Goal: Book appointment/travel/reservation

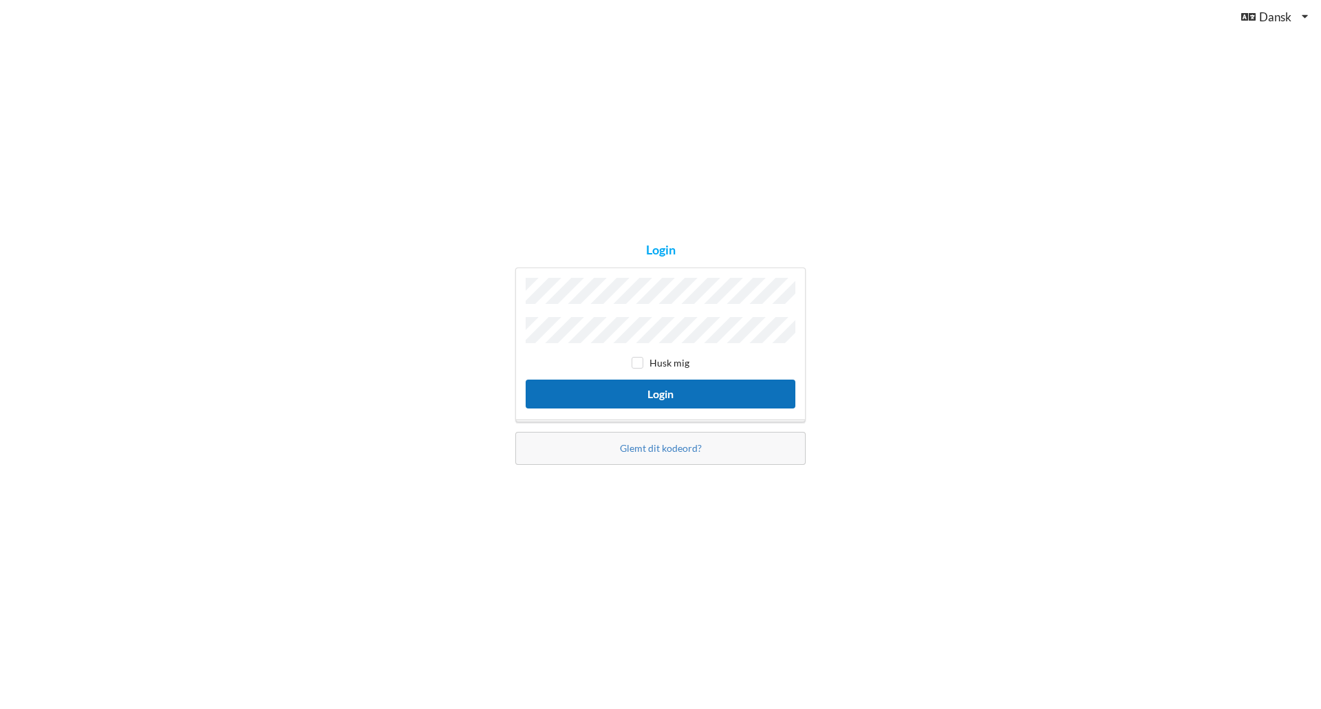
click at [744, 392] on button "Login" at bounding box center [661, 394] width 270 height 28
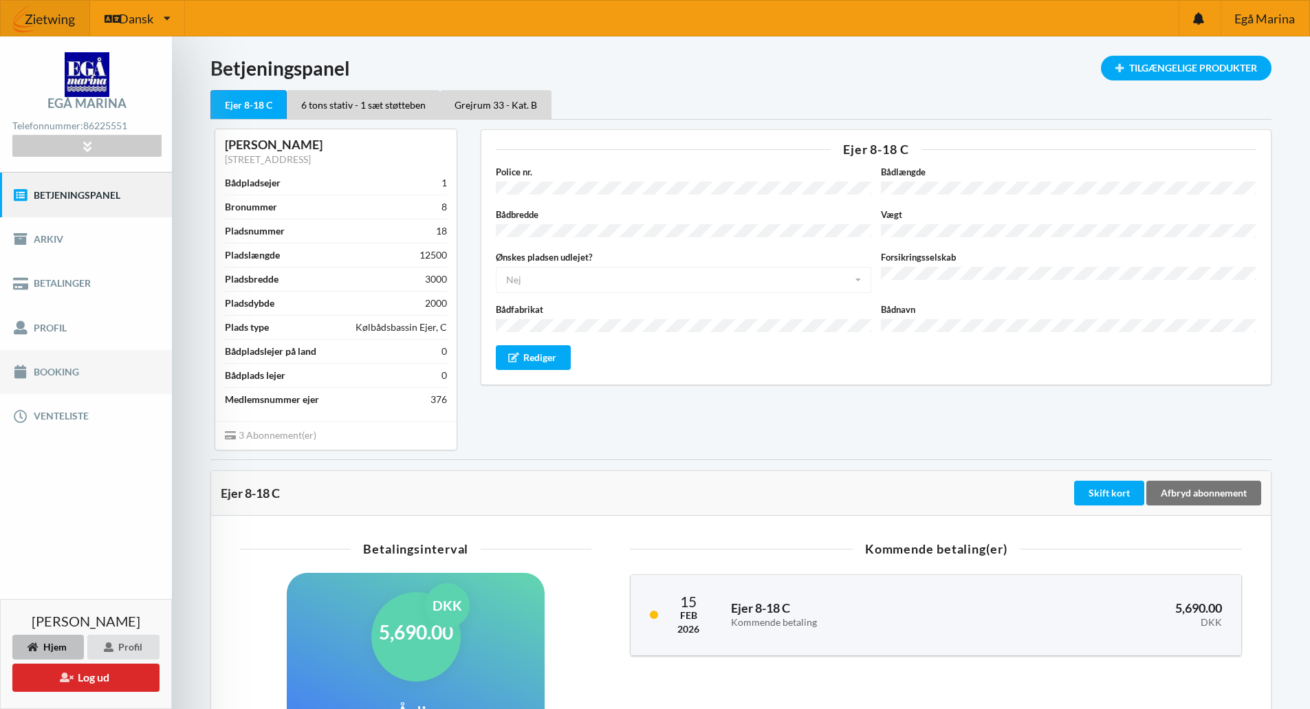
click at [78, 378] on link "Booking" at bounding box center [86, 372] width 172 height 44
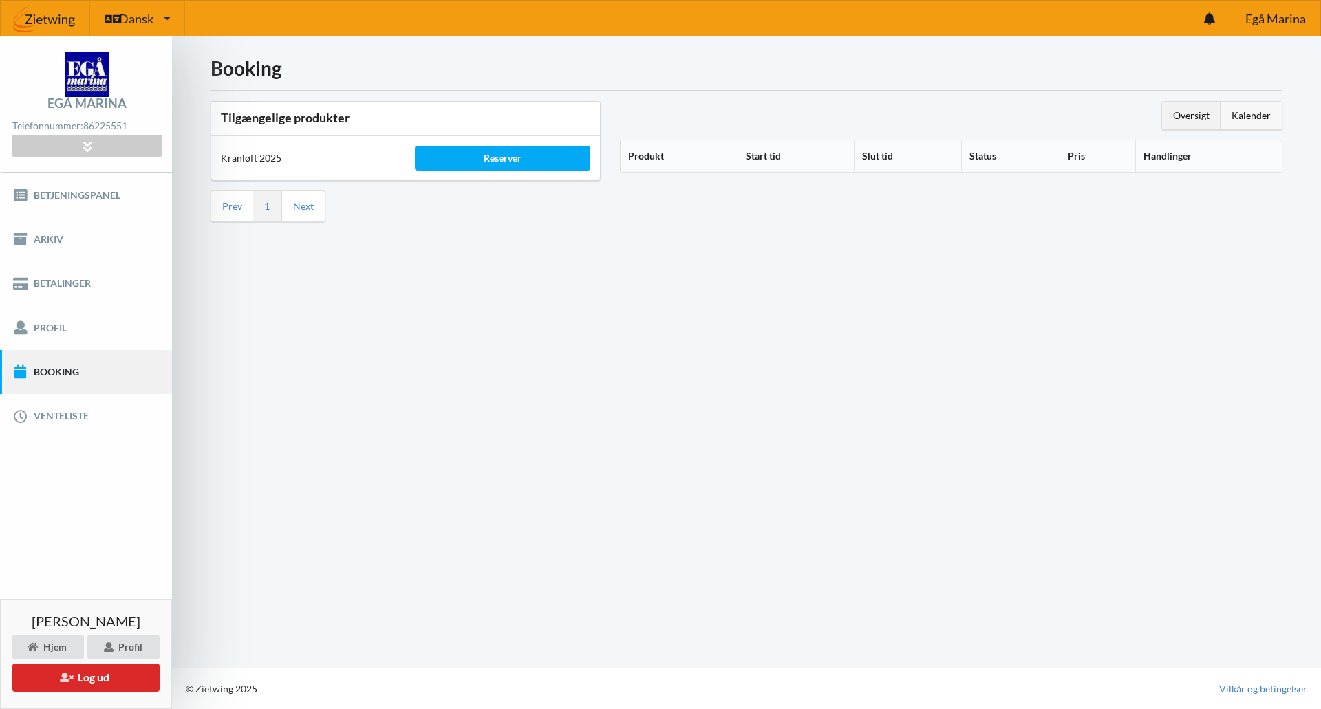
click at [1259, 114] on div "Kalender" at bounding box center [1250, 116] width 61 height 28
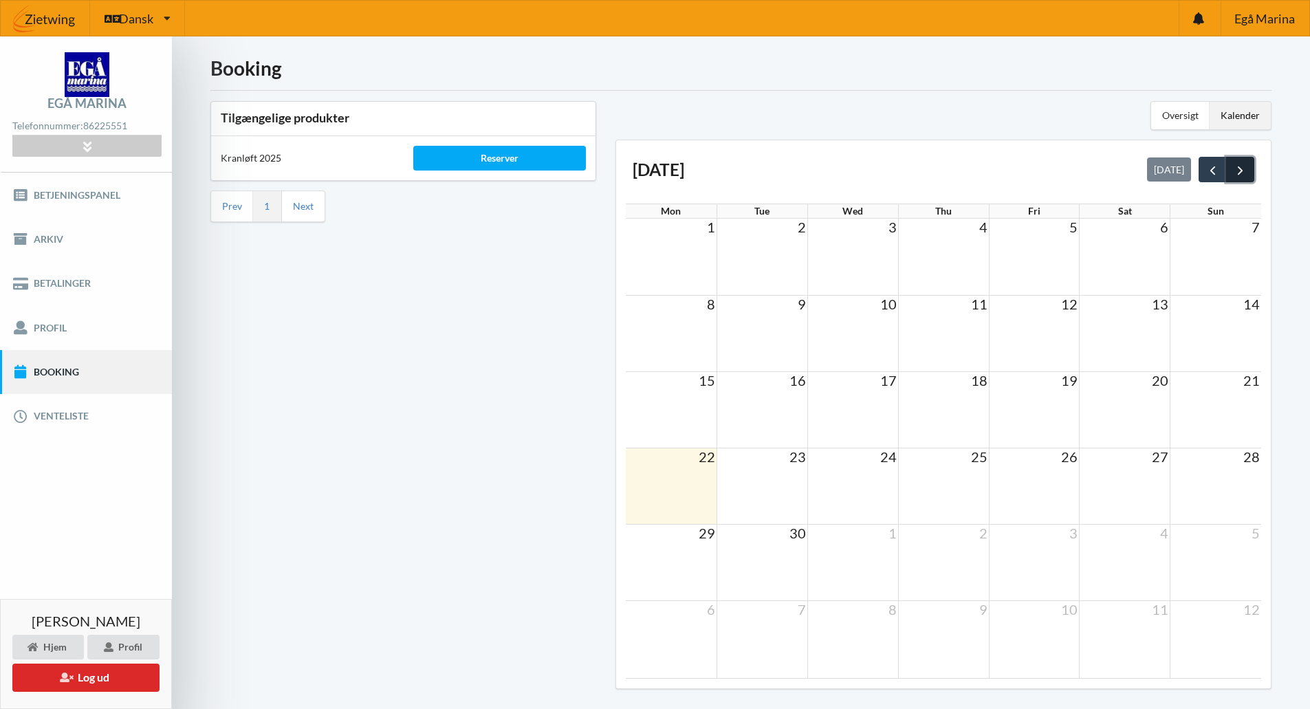
click at [1235, 169] on span "next" at bounding box center [1240, 170] width 14 height 14
click at [1073, 537] on span "31" at bounding box center [1069, 533] width 19 height 17
click at [965, 490] on td at bounding box center [943, 486] width 91 height 76
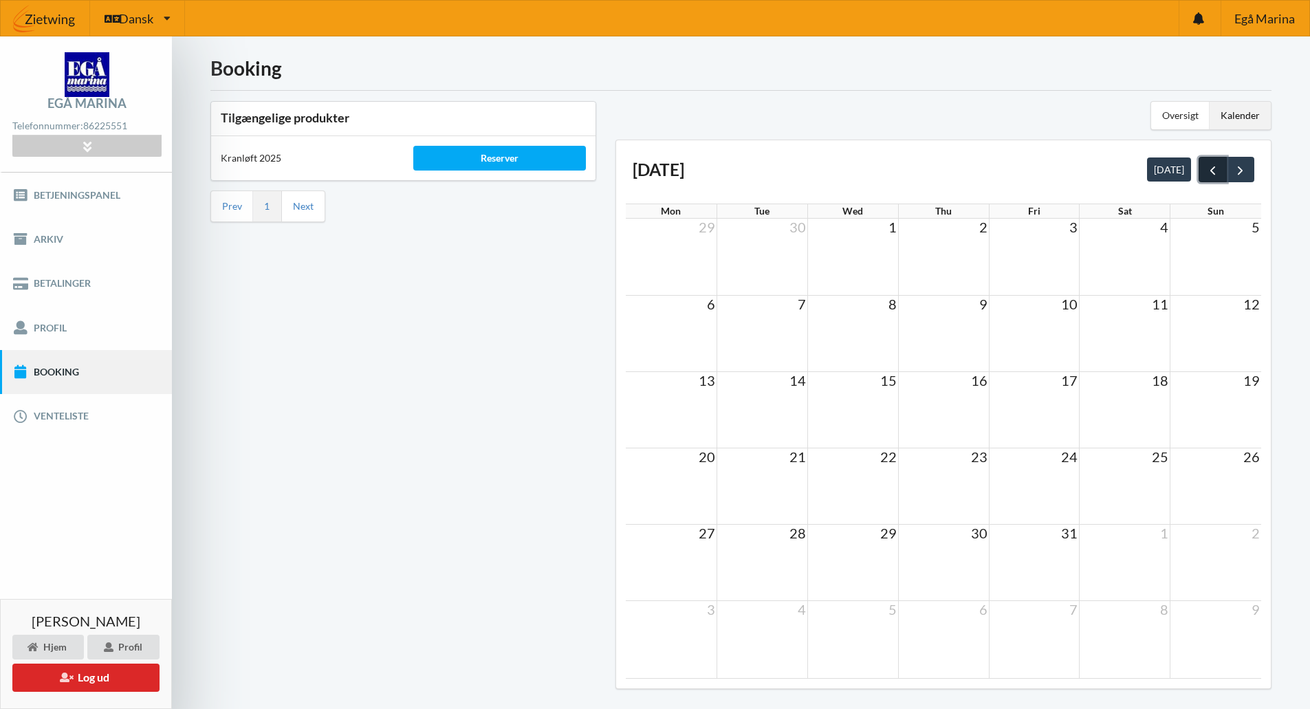
click at [1206, 168] on span "prev" at bounding box center [1213, 170] width 14 height 14
click at [1243, 125] on div "Kalender" at bounding box center [1240, 116] width 61 height 28
click at [1167, 495] on td at bounding box center [1125, 486] width 91 height 76
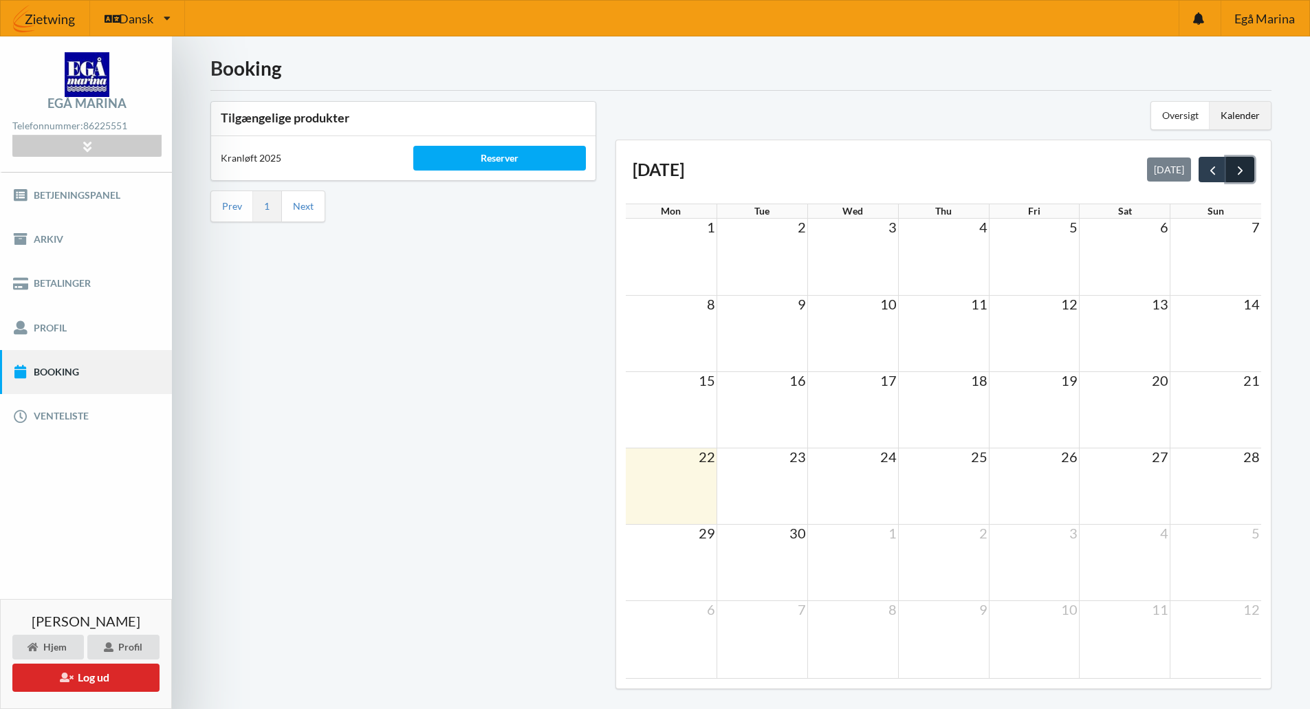
click at [1242, 169] on span "next" at bounding box center [1240, 170] width 14 height 14
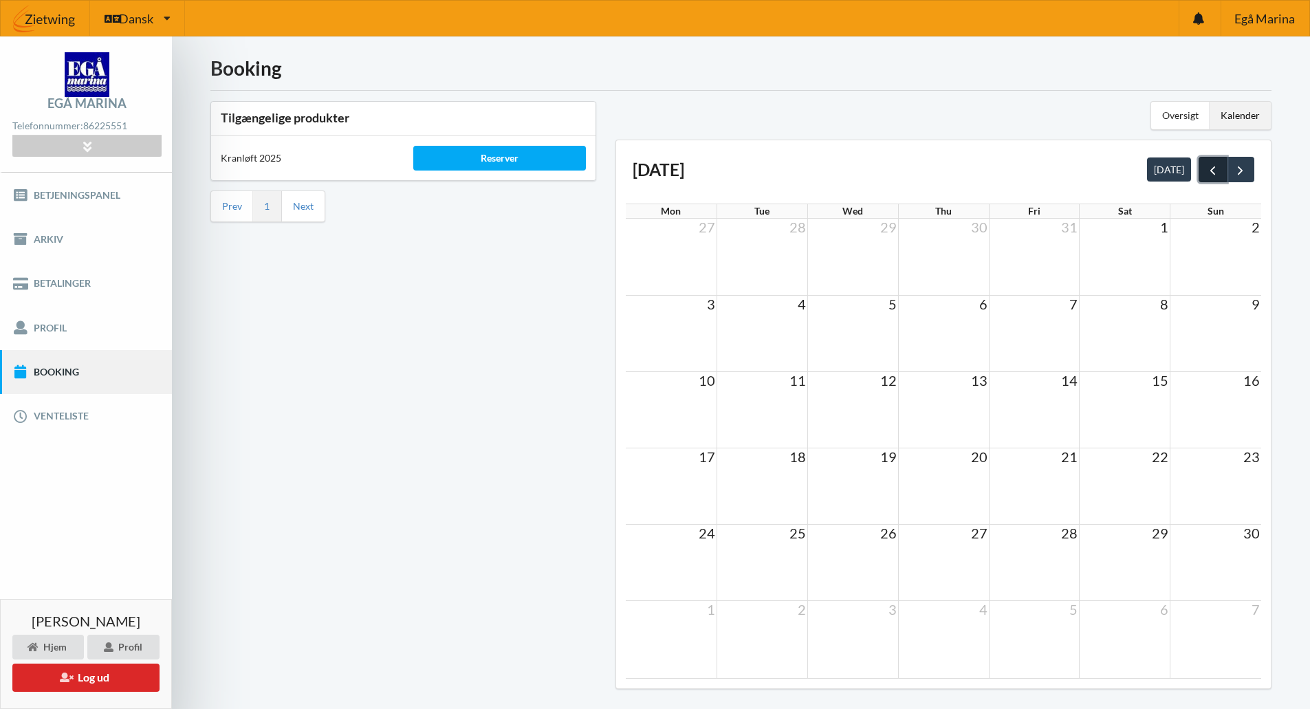
click at [1213, 171] on span "prev" at bounding box center [1213, 170] width 14 height 14
click at [1072, 539] on span "31" at bounding box center [1069, 533] width 19 height 17
click at [545, 158] on div "Reserver" at bounding box center [499, 158] width 173 height 25
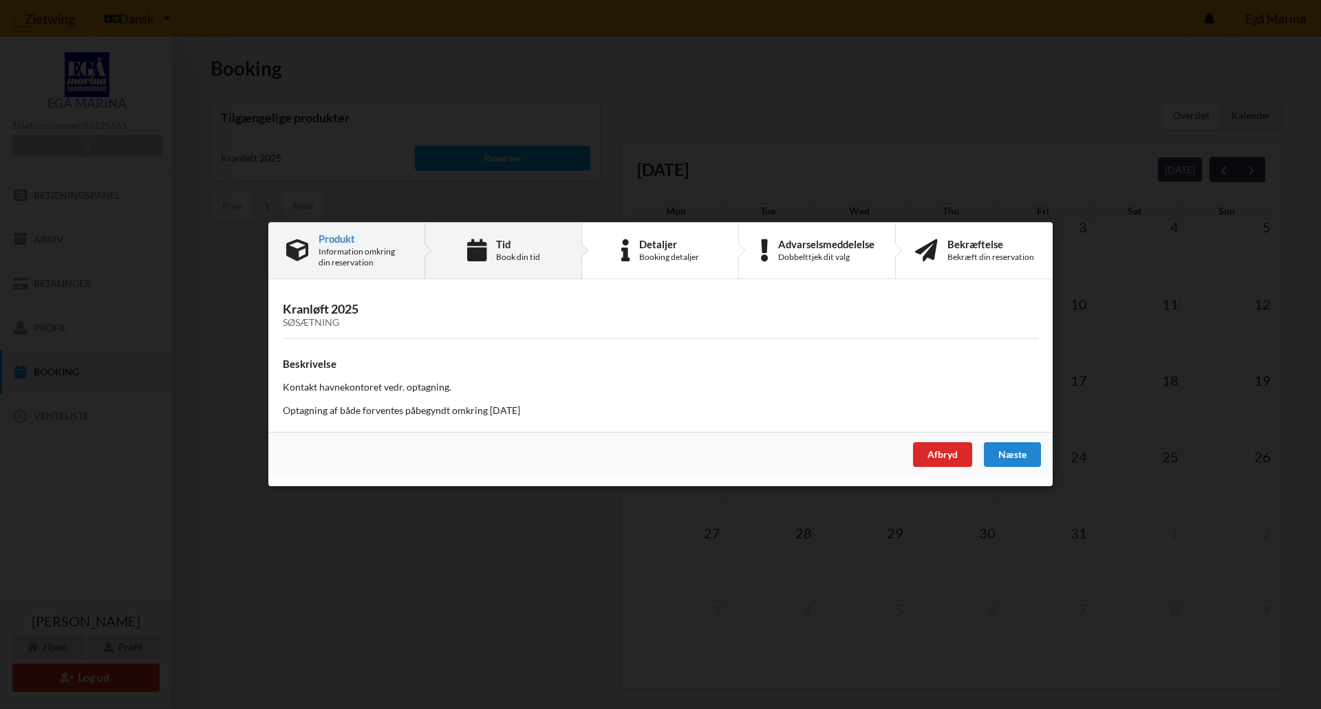
click at [508, 263] on div "Tid Book din tid" at bounding box center [503, 251] width 157 height 56
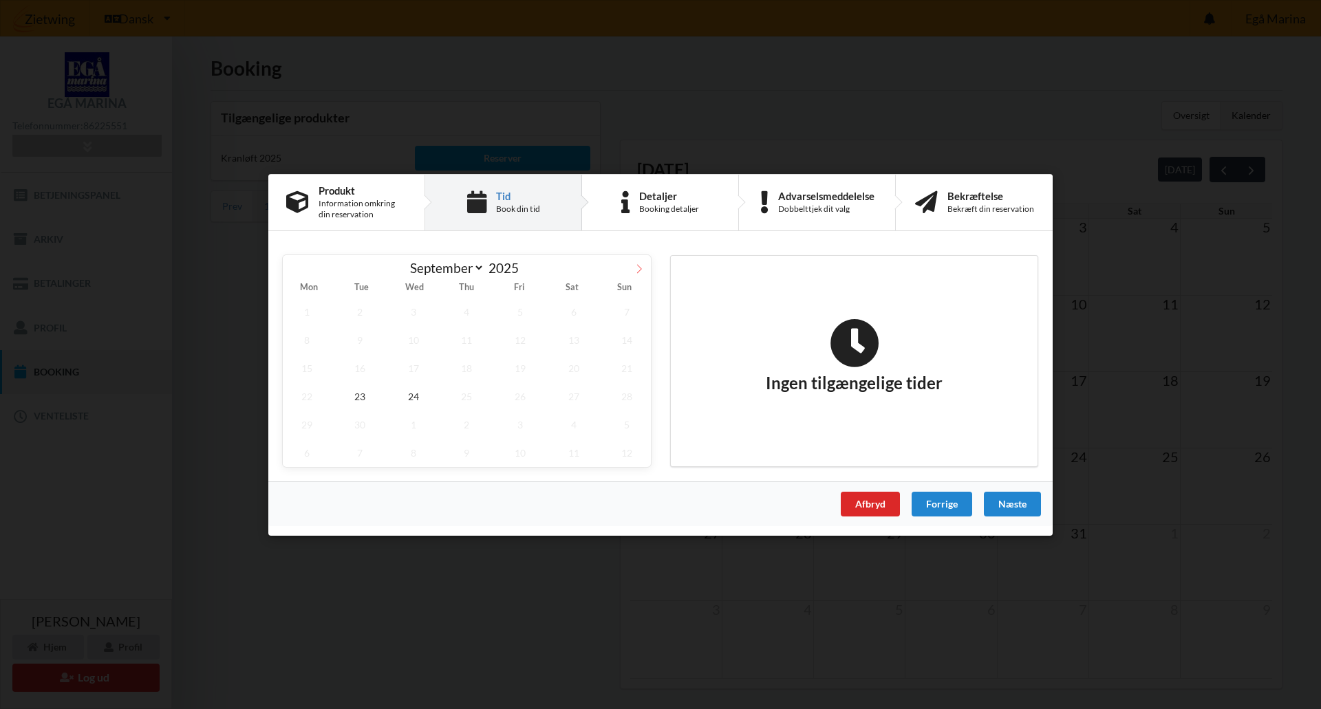
click at [638, 264] on icon at bounding box center [639, 268] width 10 height 10
click at [297, 272] on icon at bounding box center [295, 268] width 10 height 10
click at [291, 268] on icon at bounding box center [295, 268] width 10 height 10
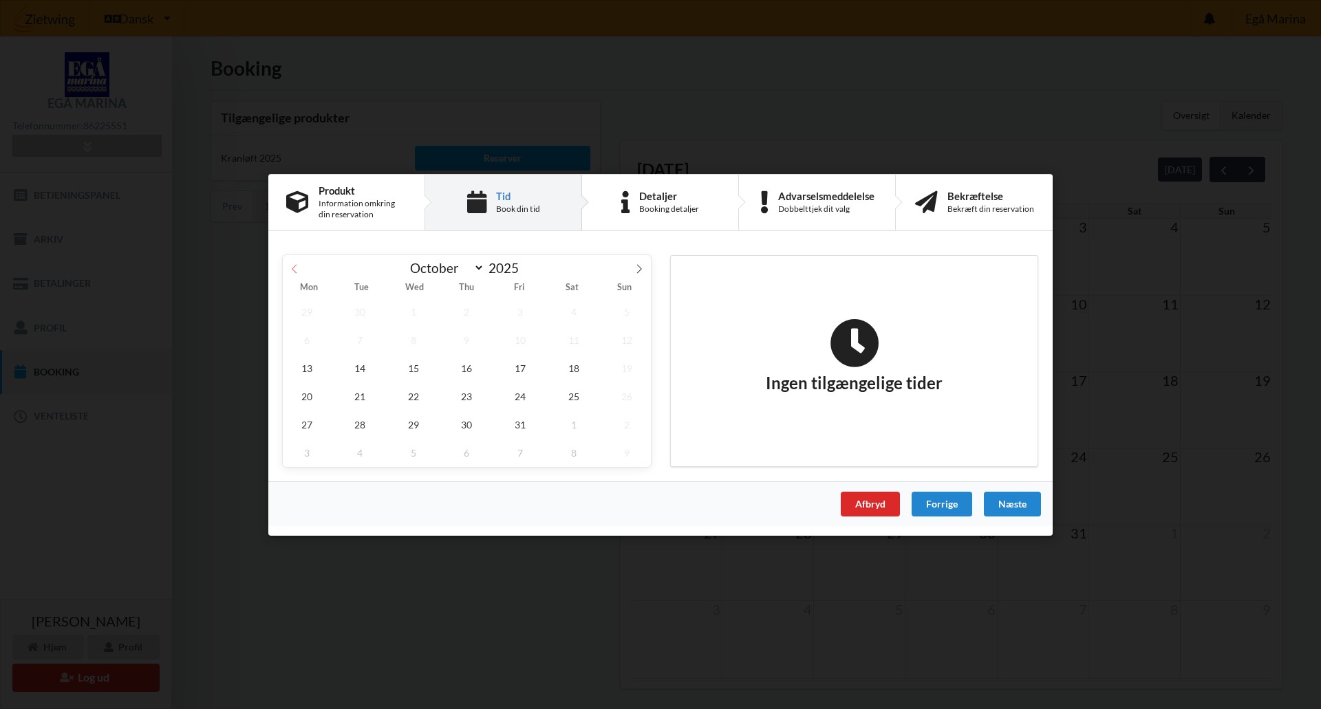
select select "9"
click at [871, 508] on div "Afbryd" at bounding box center [870, 503] width 59 height 25
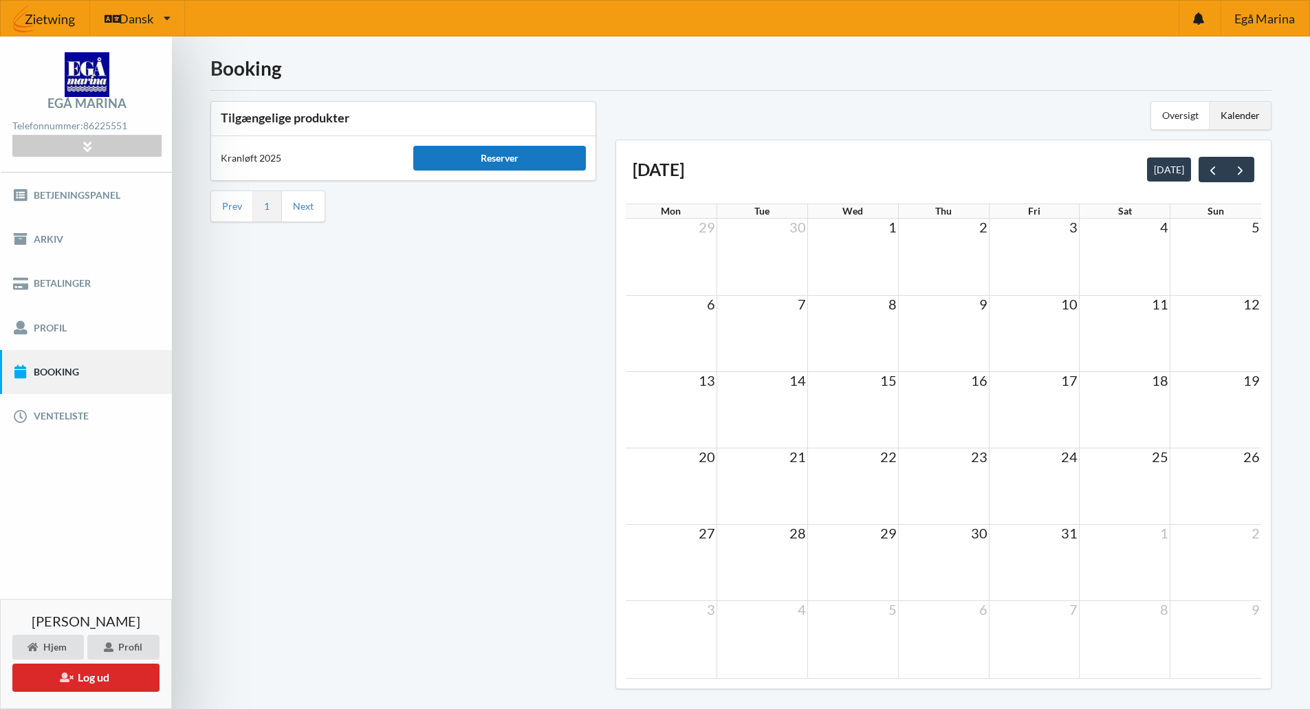
click at [506, 165] on div "Reserver" at bounding box center [499, 158] width 173 height 25
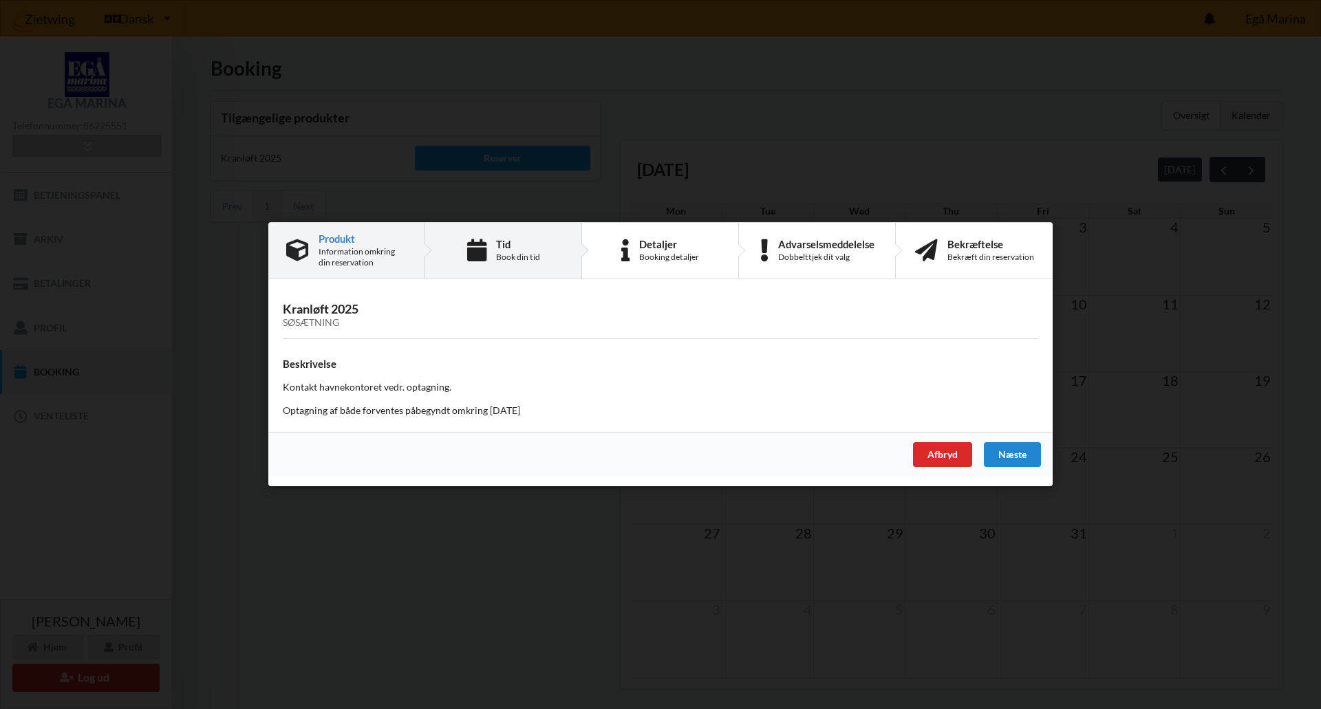
click at [539, 246] on div "Tid" at bounding box center [518, 244] width 44 height 11
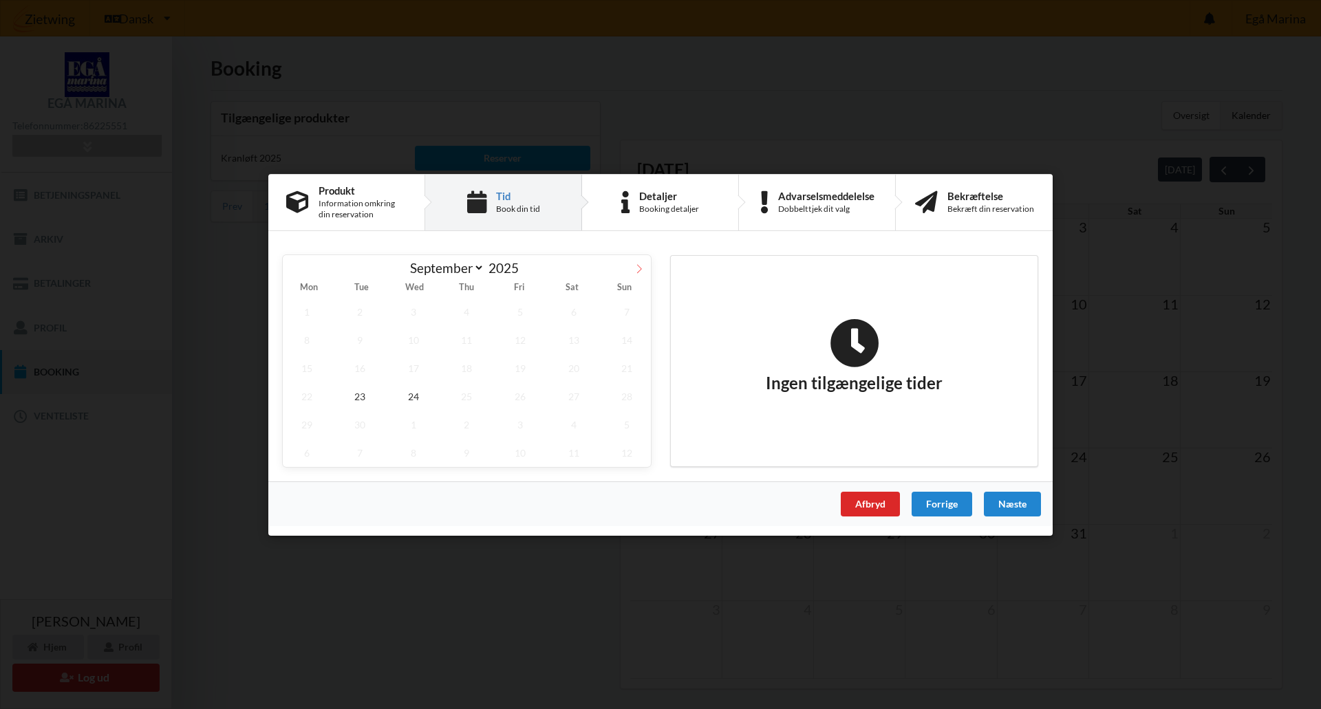
click at [645, 267] on span at bounding box center [638, 266] width 23 height 23
click at [638, 265] on icon at bounding box center [639, 268] width 5 height 9
click at [292, 268] on icon at bounding box center [295, 268] width 10 height 10
click at [640, 265] on icon at bounding box center [639, 268] width 10 height 10
select select "10"
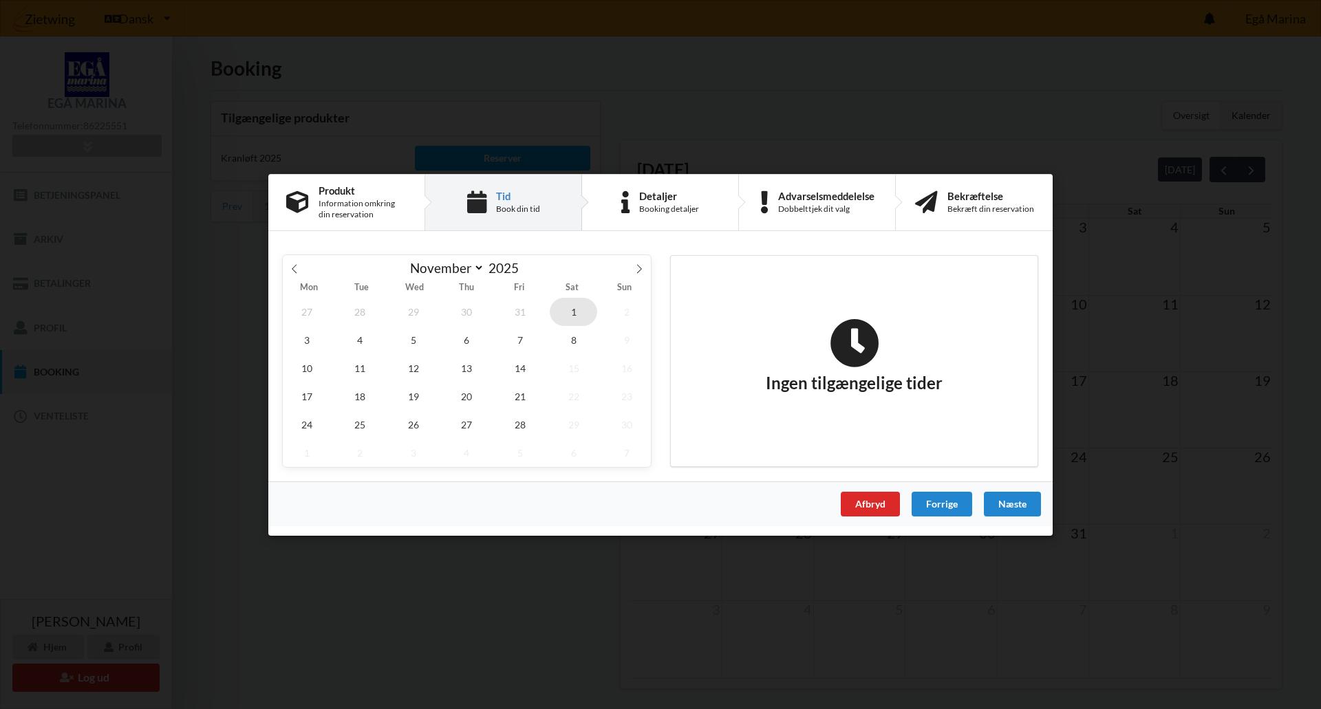
click at [579, 320] on span "1" at bounding box center [574, 311] width 48 height 28
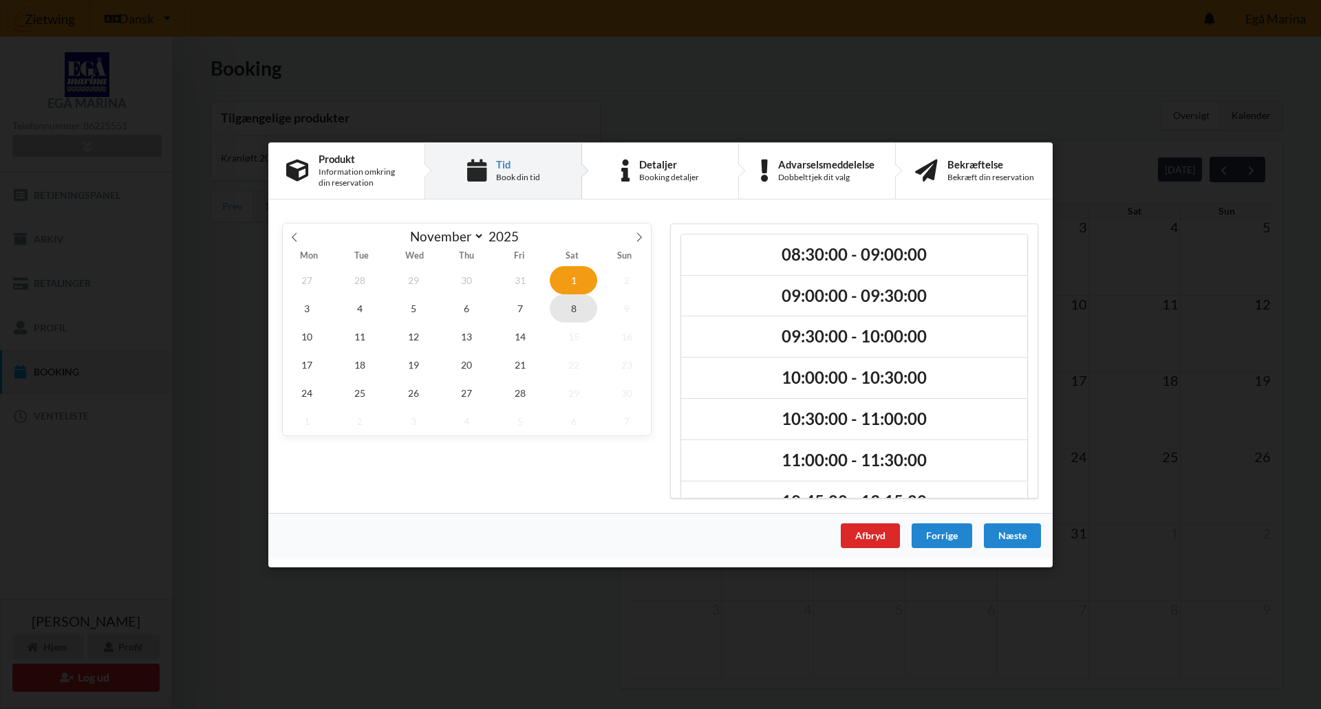
click at [576, 316] on span "8" at bounding box center [574, 308] width 48 height 28
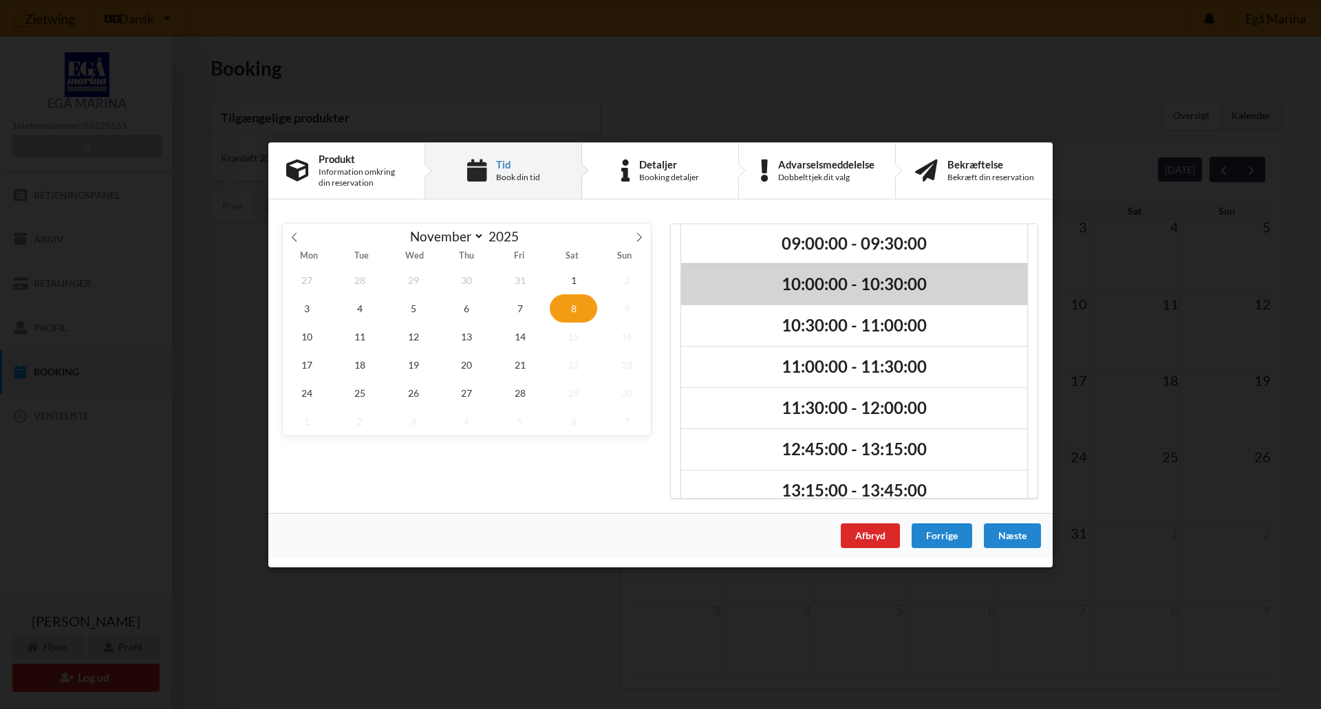
scroll to position [116, 0]
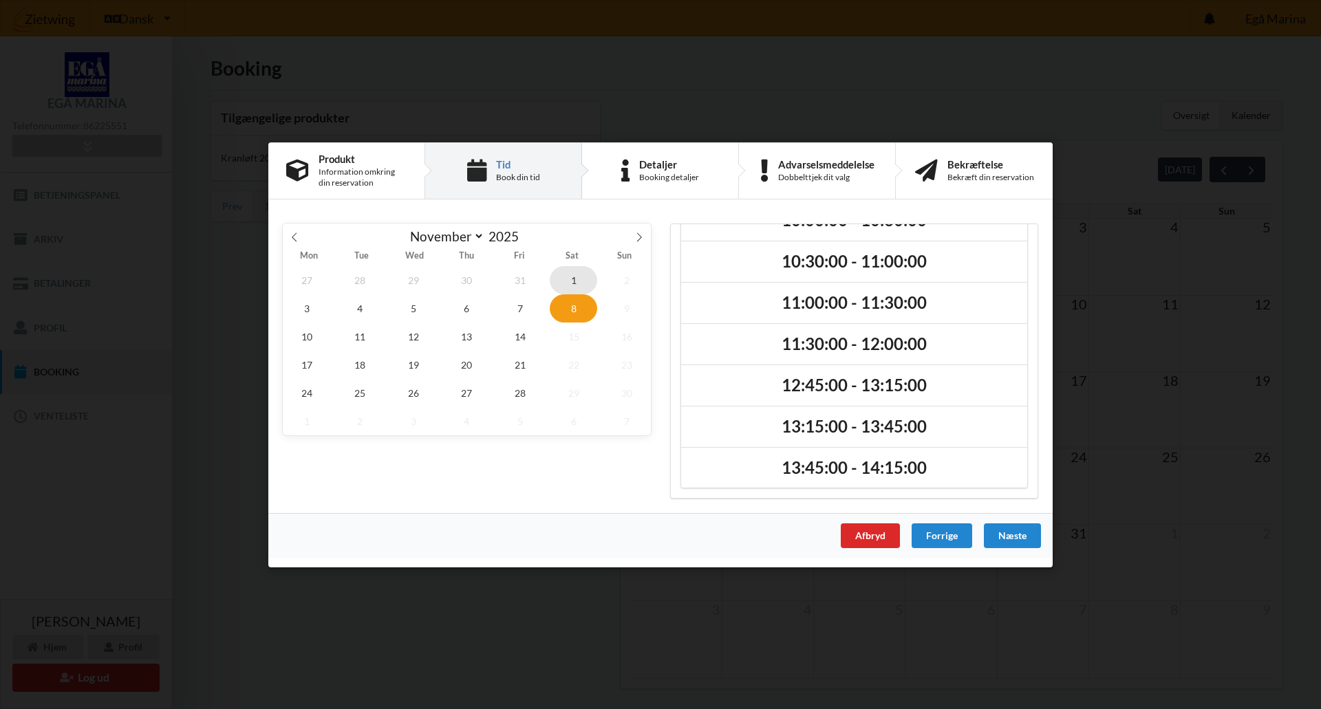
click at [579, 279] on span "1" at bounding box center [574, 280] width 48 height 28
click at [527, 346] on span "14" at bounding box center [520, 336] width 48 height 28
click at [527, 363] on span "21" at bounding box center [520, 364] width 48 height 28
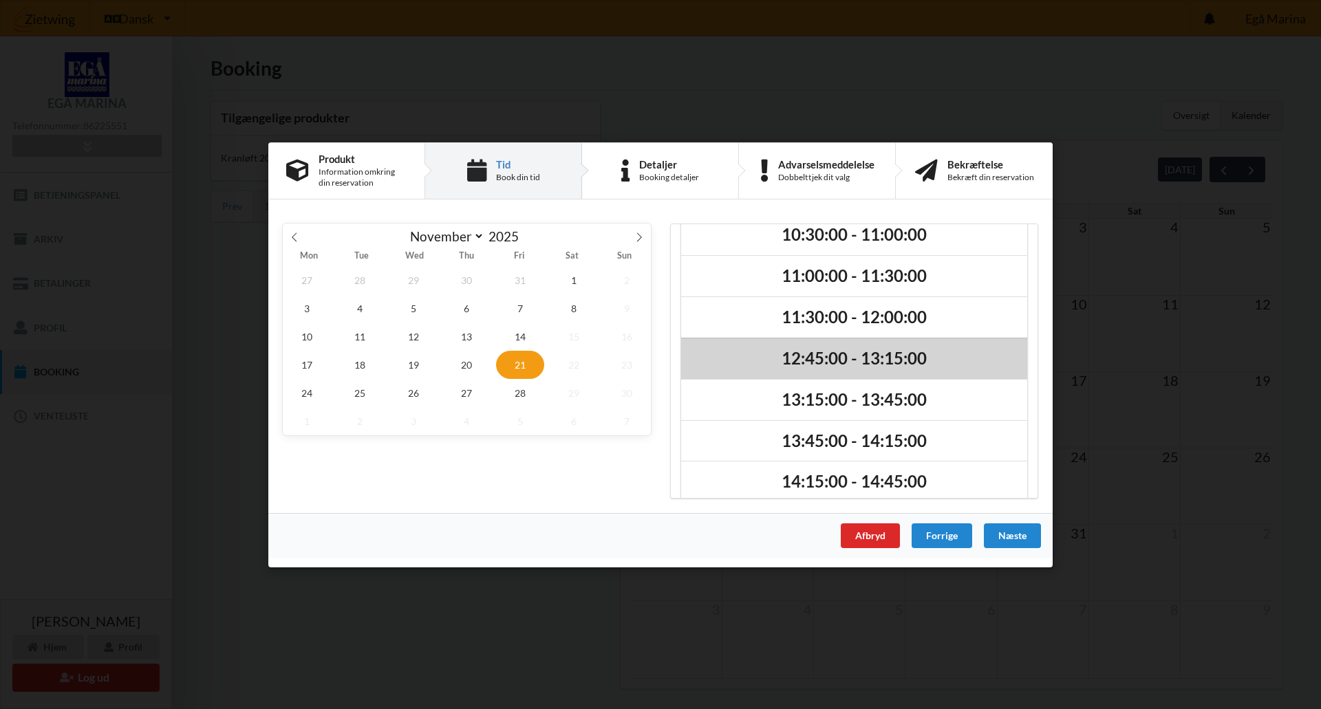
scroll to position [158, 0]
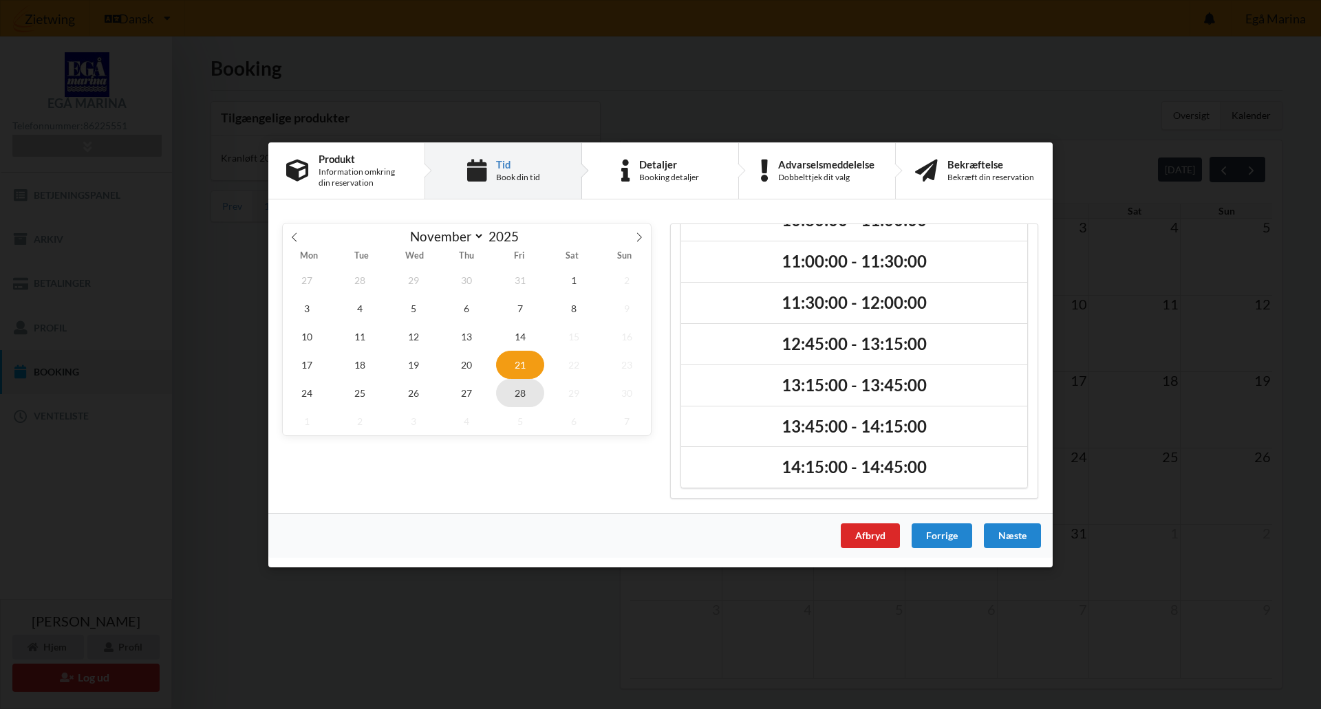
click at [524, 390] on span "28" at bounding box center [520, 392] width 48 height 28
click at [462, 336] on span "13" at bounding box center [467, 336] width 48 height 28
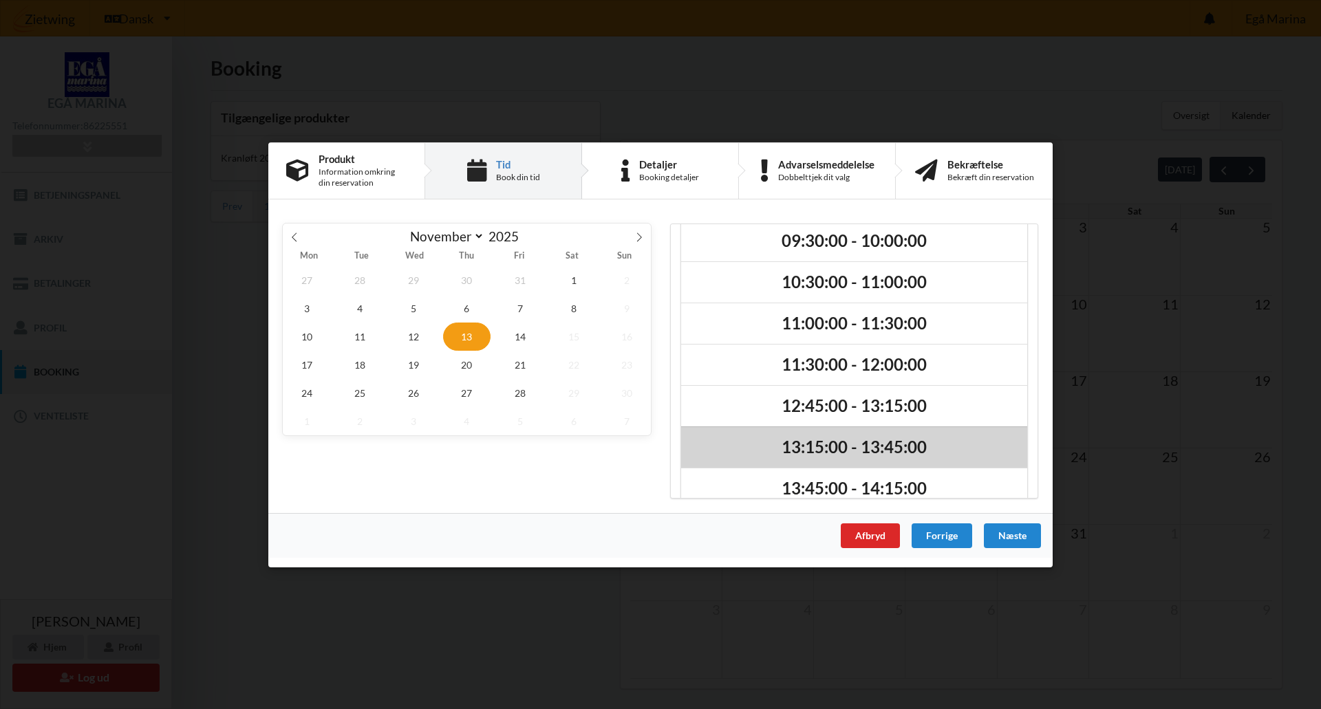
scroll to position [0, 0]
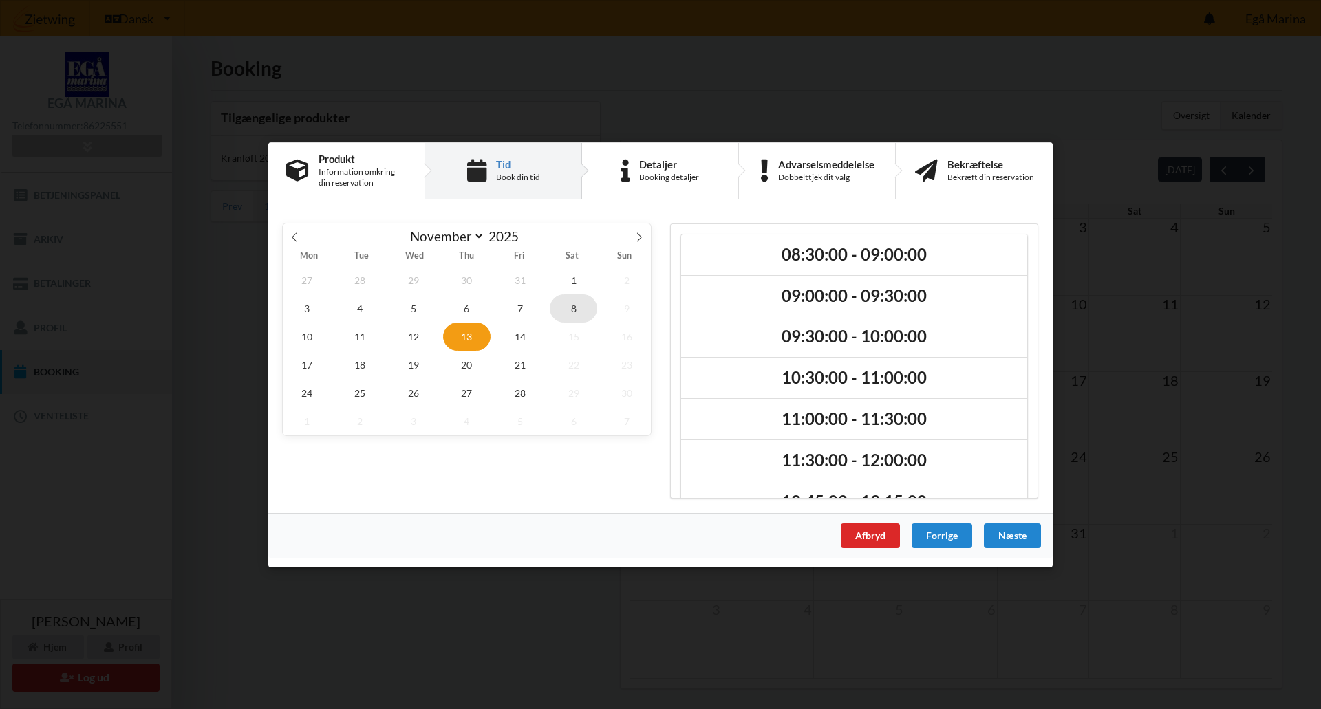
click at [586, 307] on span "8" at bounding box center [574, 308] width 48 height 28
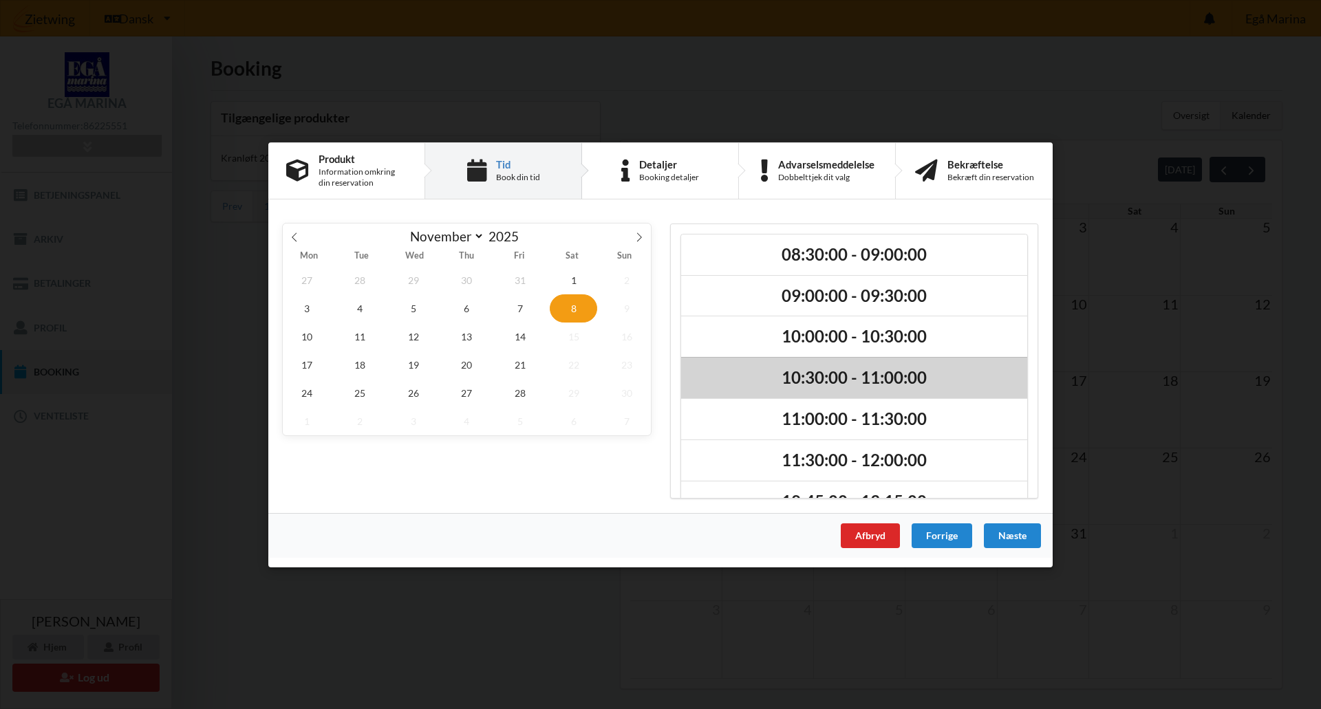
scroll to position [116, 0]
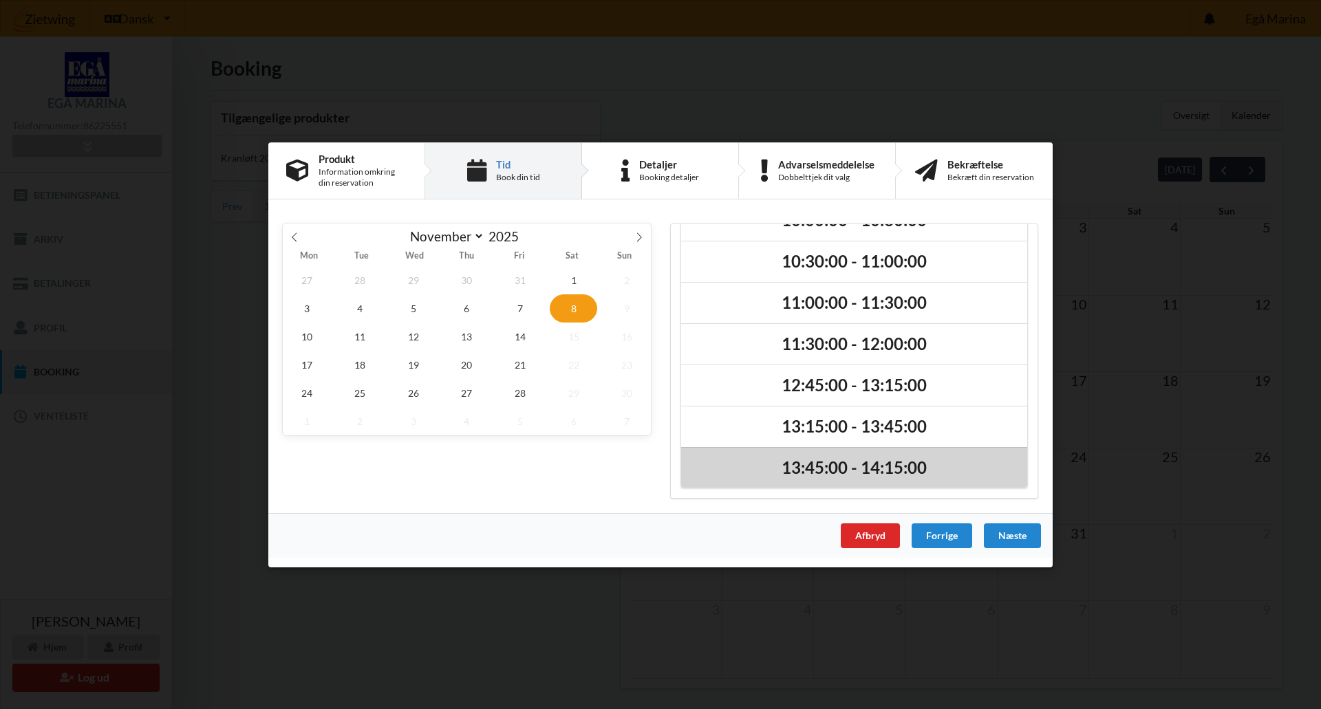
click at [885, 468] on h2 "13:45:00 - 14:15:00" at bounding box center [854, 467] width 327 height 21
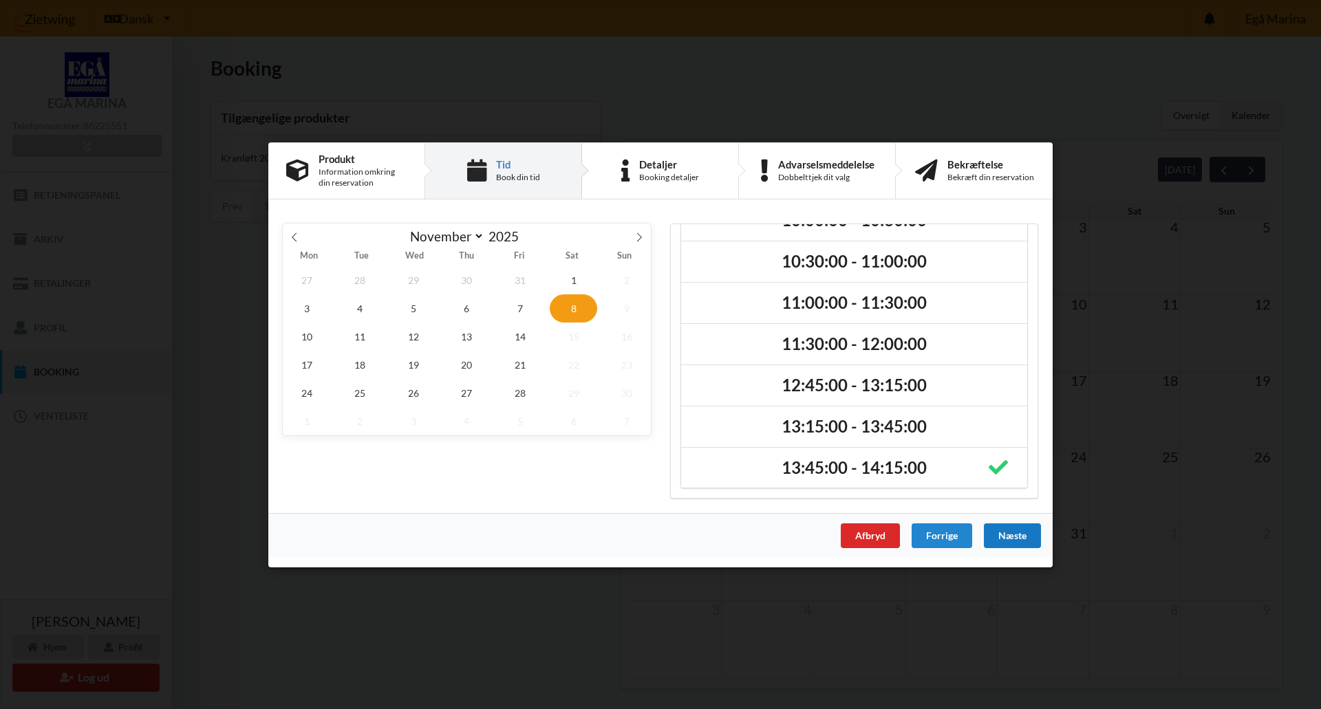
click at [1020, 534] on div "Næste" at bounding box center [1012, 535] width 57 height 25
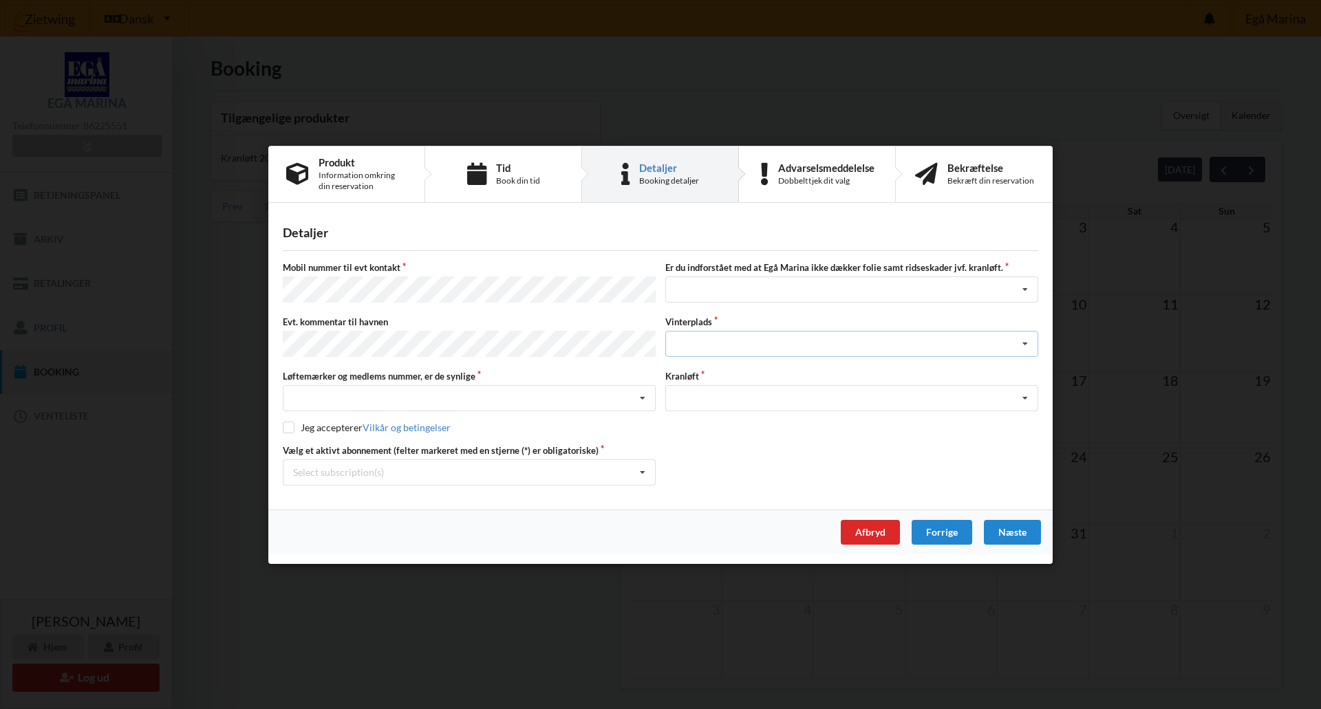
click at [810, 341] on div "Landplads nr. 1 Landplads nr. 2 Landplads nr.3 Landplads nr. 4 Landplads nr. 5 …" at bounding box center [851, 344] width 373 height 26
click at [558, 224] on div "Detaljer [PERSON_NAME] nummer til evt kontakt Er du indforstået med at Egå Mari…" at bounding box center [660, 360] width 784 height 297
click at [1191, 292] on div "Handelsbetingelser Ved at benytte dig af Virksomhedens juridiske navn services …" at bounding box center [660, 354] width 1321 height 709
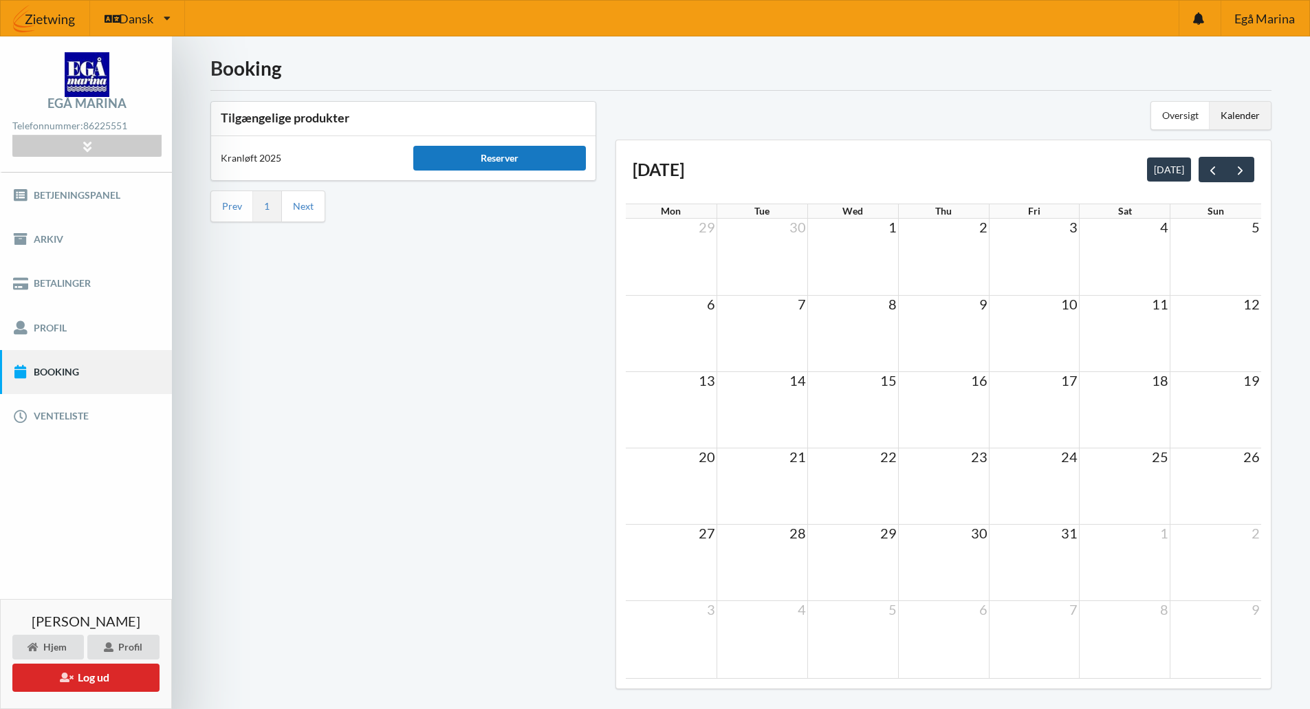
click at [547, 160] on div "Reserver" at bounding box center [499, 158] width 173 height 25
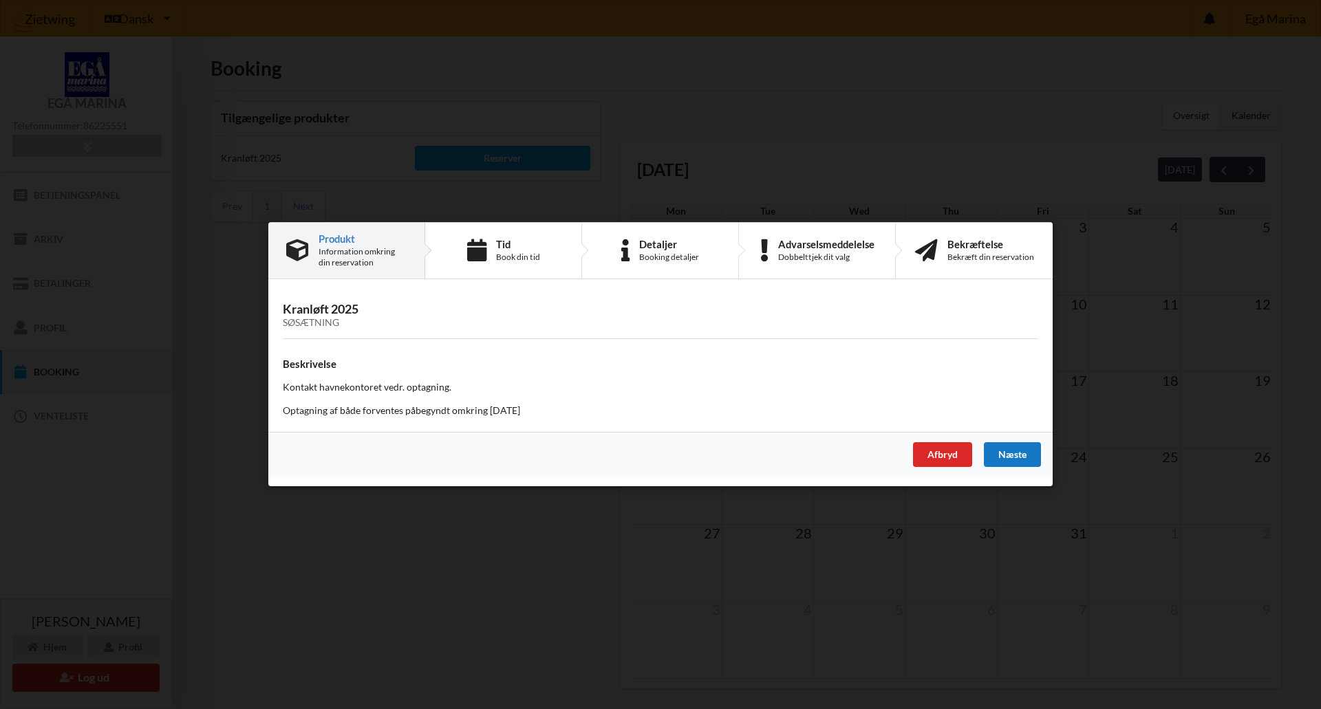
click at [1017, 455] on div "Næste" at bounding box center [1012, 455] width 57 height 25
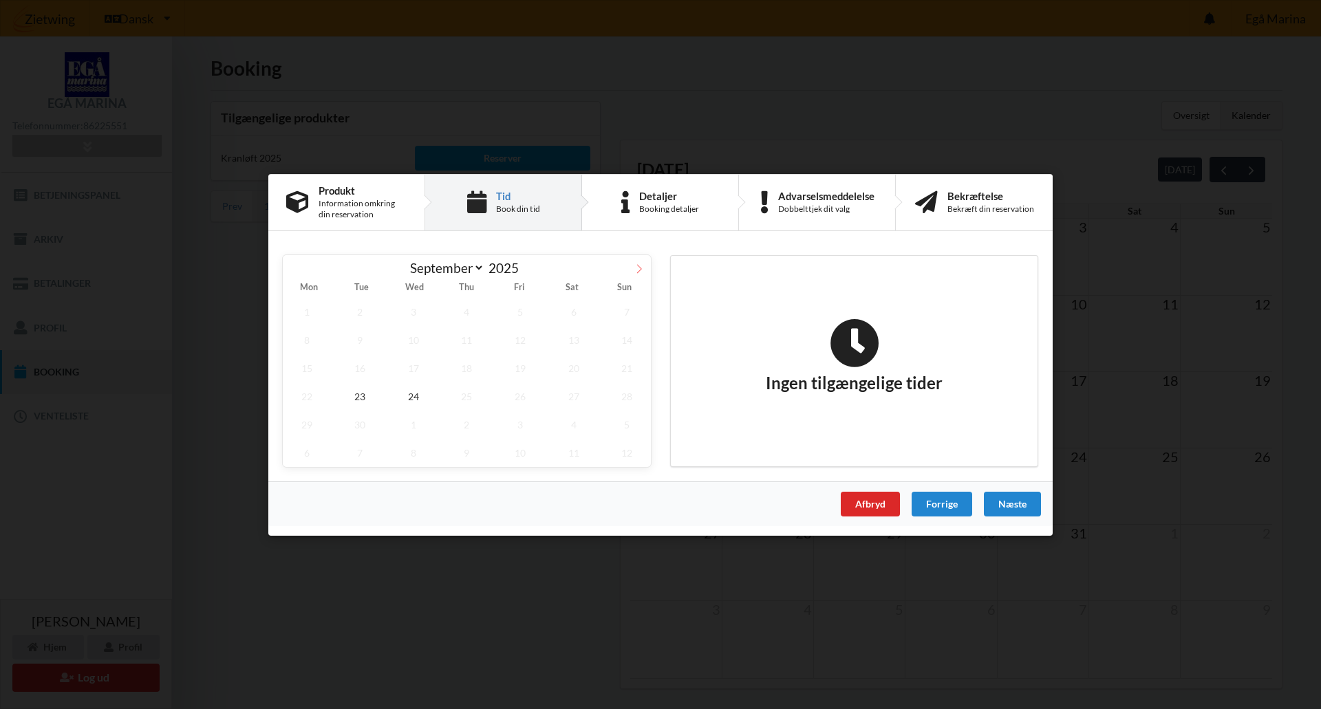
click at [644, 266] on span at bounding box center [638, 266] width 23 height 23
select select "10"
click at [568, 337] on span "8" at bounding box center [574, 339] width 48 height 28
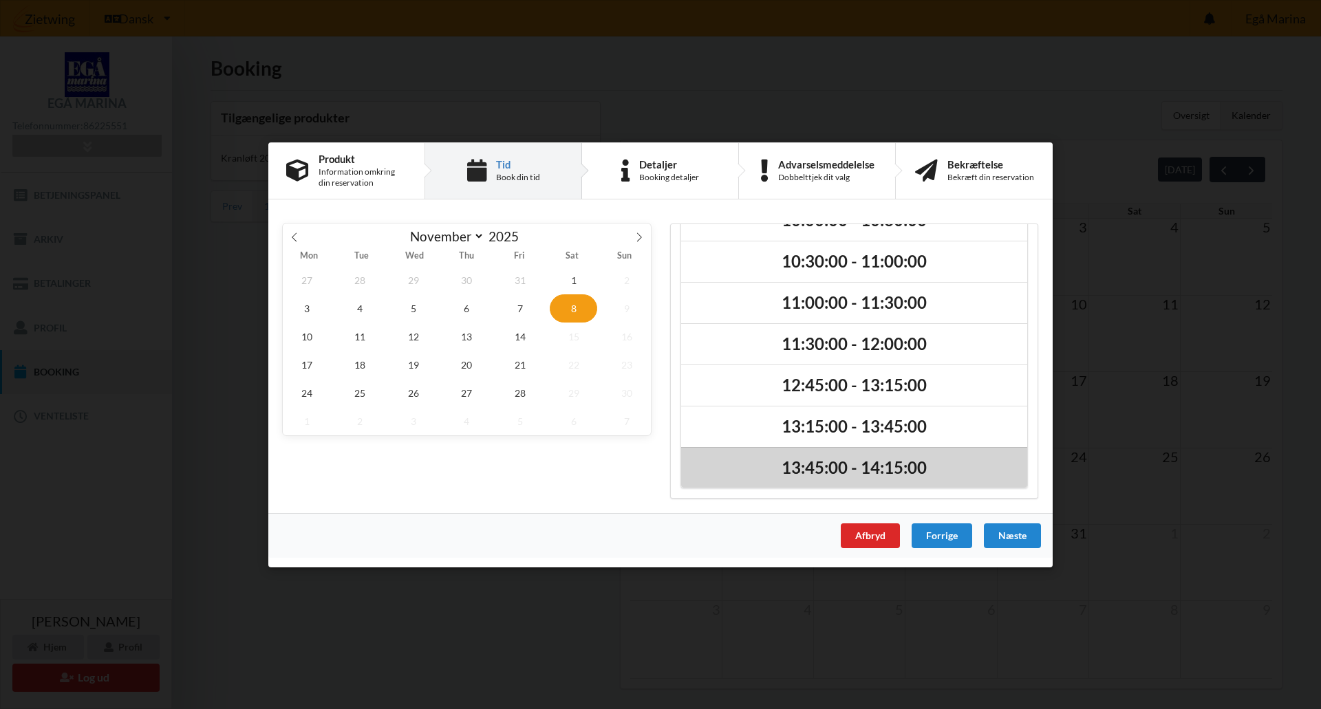
click at [910, 464] on h2 "13:45:00 - 14:15:00" at bounding box center [854, 467] width 327 height 21
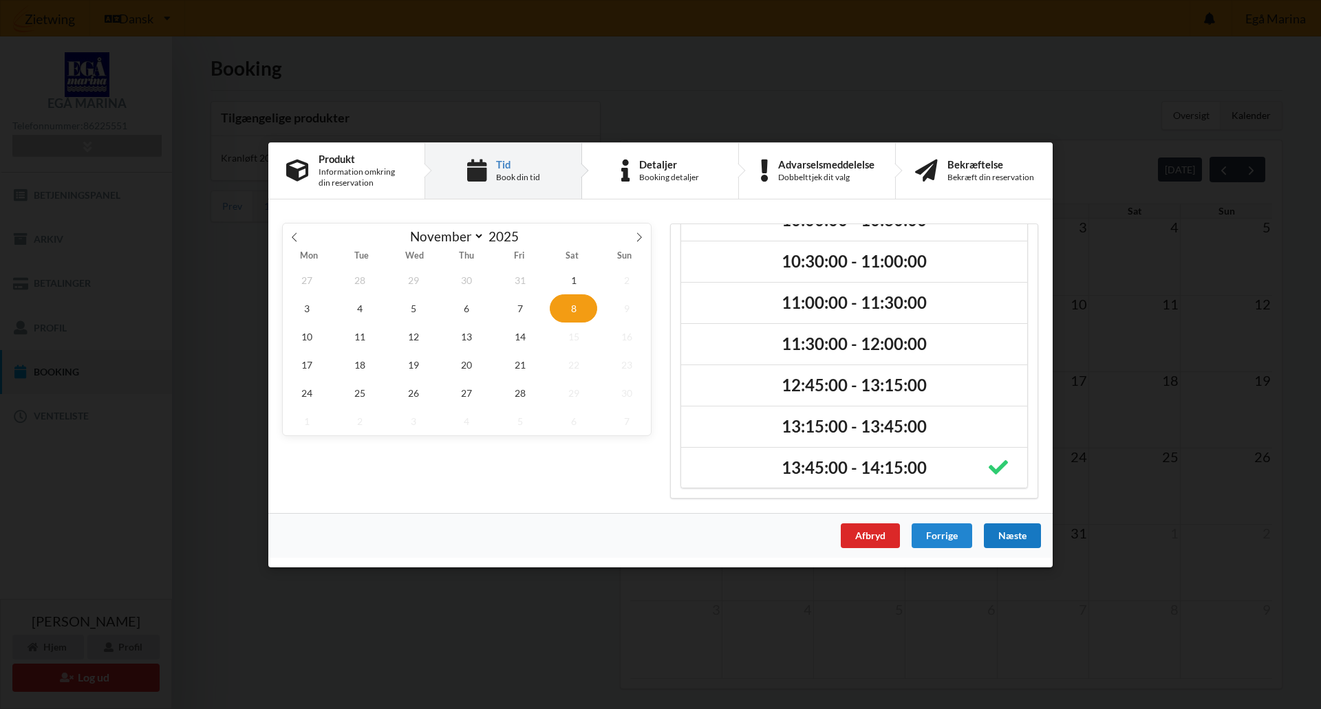
click at [1012, 535] on div "Næste" at bounding box center [1012, 535] width 57 height 25
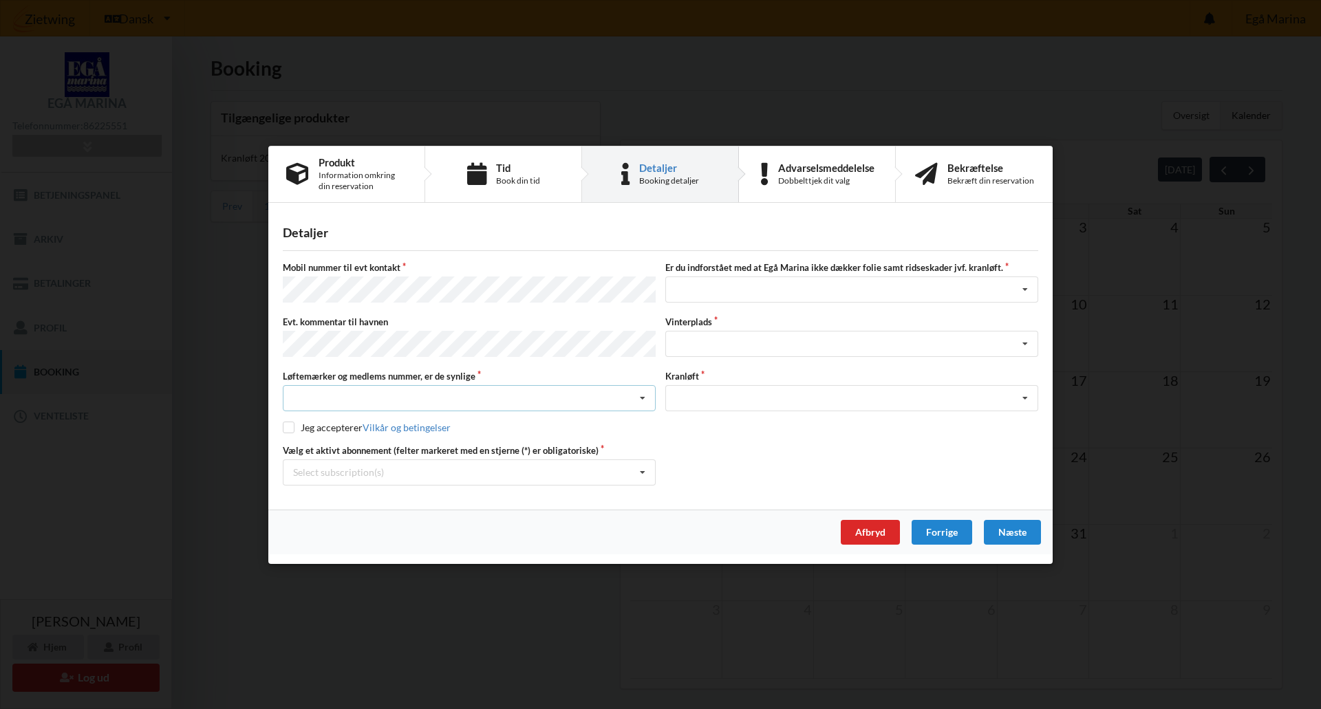
click at [541, 390] on div "Nej, jeg kontakter havnekontoret inden løftet Ja, mine mærker er synlige og int…" at bounding box center [469, 398] width 373 height 26
click at [522, 441] on div "Ja, mine mærker er synlige og intakte" at bounding box center [468, 448] width 371 height 25
click at [835, 298] on div "Jeg har tæpper med og tager selv ansvaret for eventuelle folie samt ridseskader…" at bounding box center [851, 290] width 373 height 26
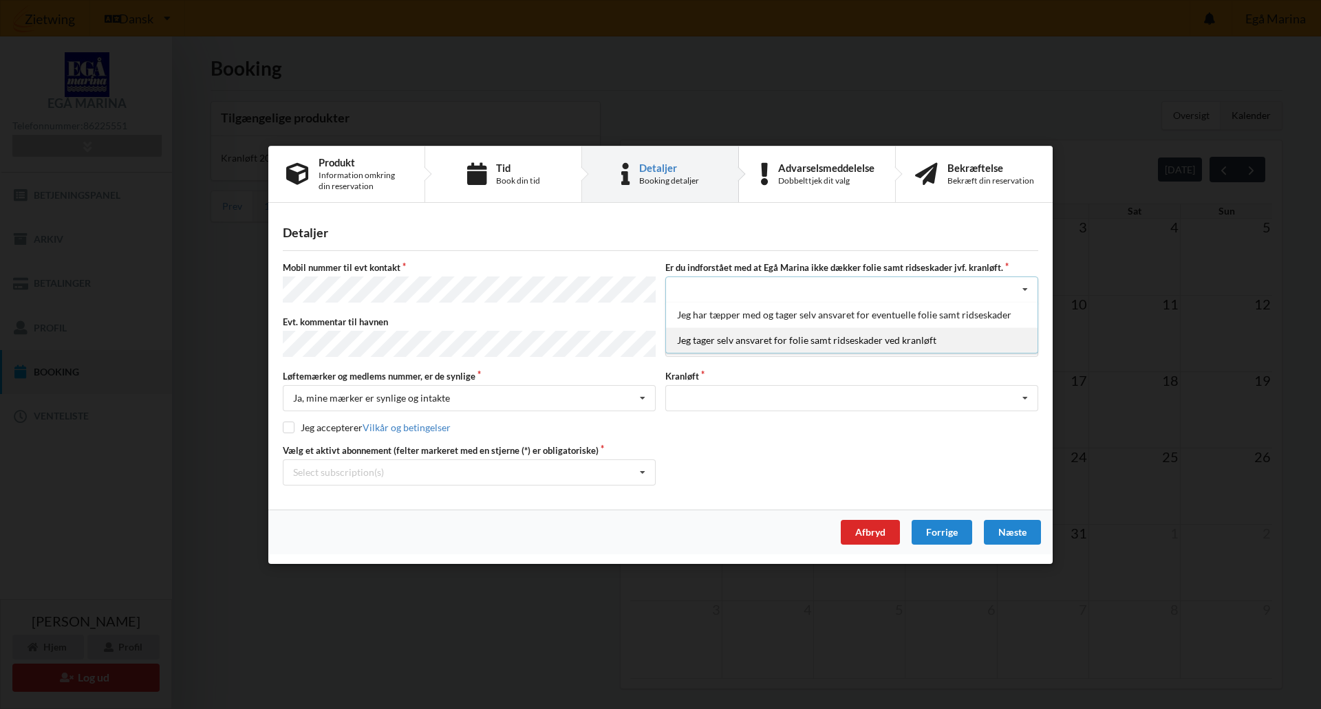
click at [822, 343] on div "Jeg tager selv ansvaret for folie samt ridseskader ved kranløft" at bounding box center [851, 339] width 371 height 25
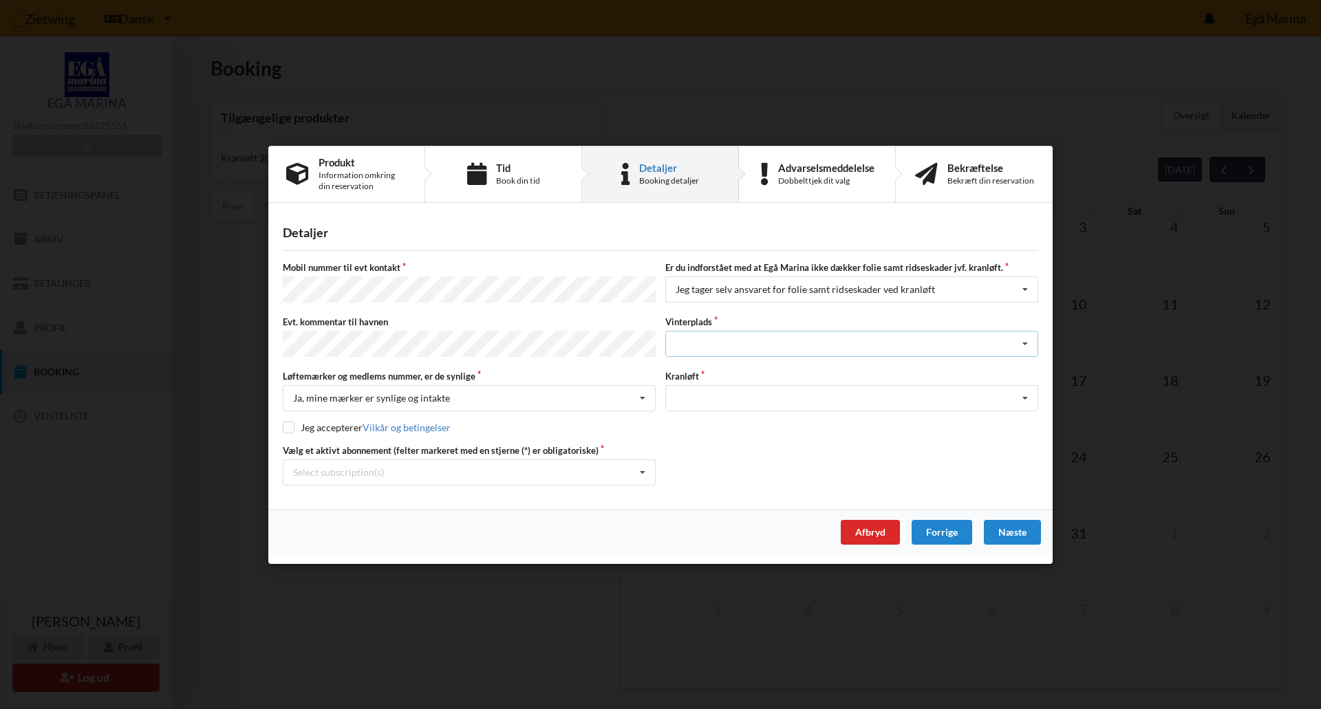
click at [826, 340] on div "Landplads nr. 1 Landplads nr. 2 Landplads nr.3 Landplads nr. 4 Landplads nr. 5 …" at bounding box center [851, 344] width 373 height 26
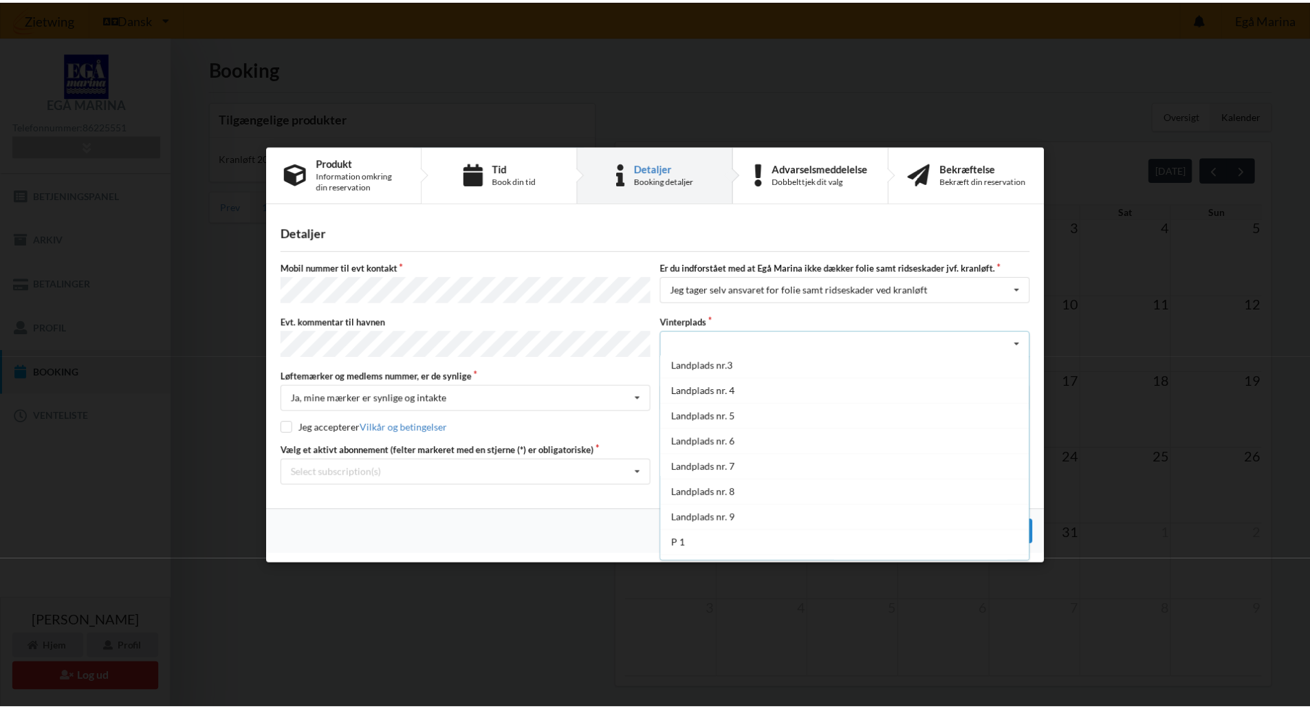
scroll to position [100, 0]
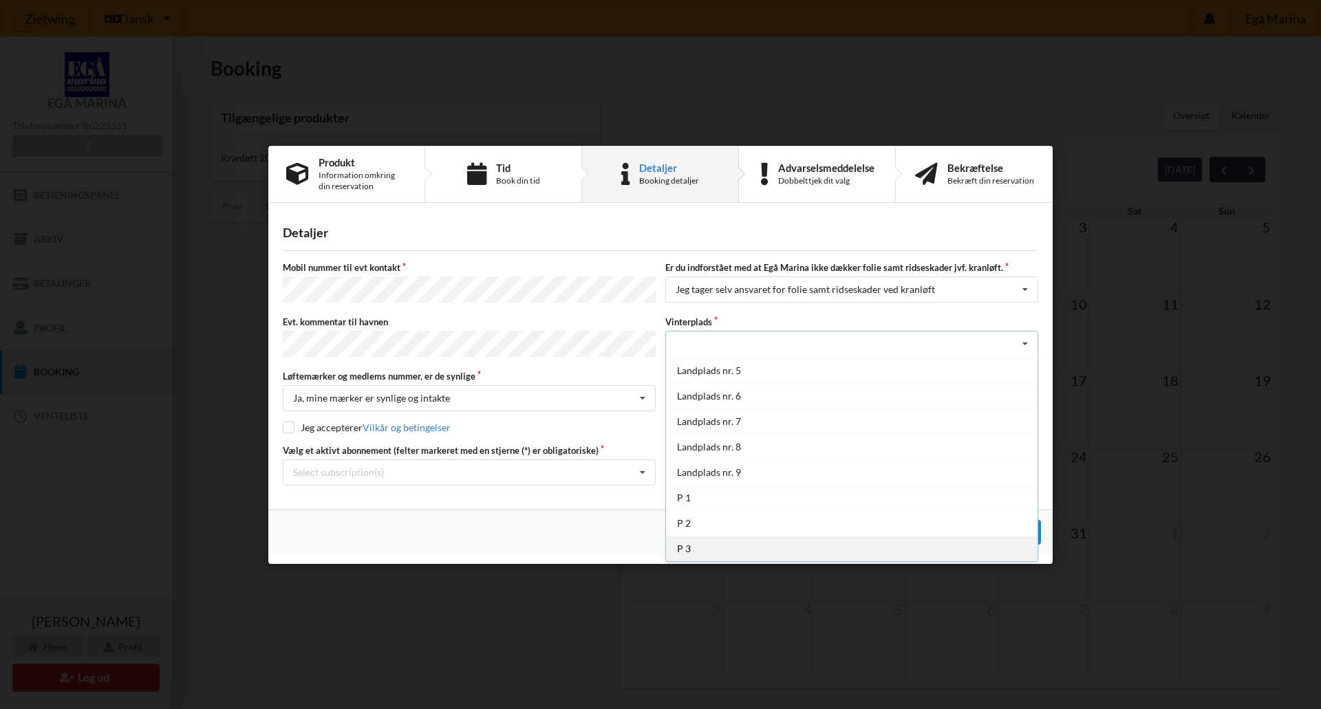
click at [753, 539] on div "P 3" at bounding box center [851, 548] width 371 height 25
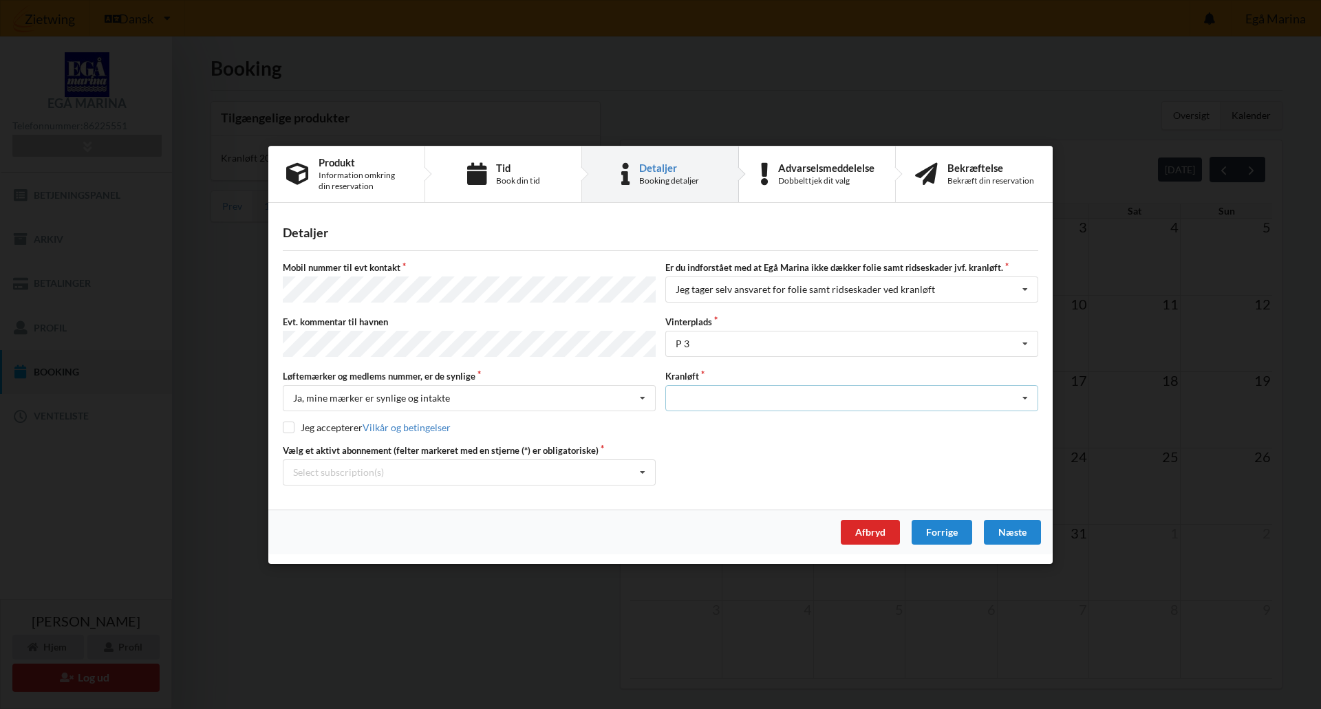
click at [752, 397] on div "Optagning" at bounding box center [851, 398] width 373 height 26
click at [748, 422] on div "Optagning" at bounding box center [851, 423] width 371 height 25
click at [290, 422] on input "checkbox" at bounding box center [289, 428] width 12 height 12
checkbox input "true"
click at [504, 474] on div "Select subscription(s) Grejrum 33 - Kat. B * Ejer 8-18 C * 6 tons stativ - 1 sæ…" at bounding box center [469, 472] width 373 height 26
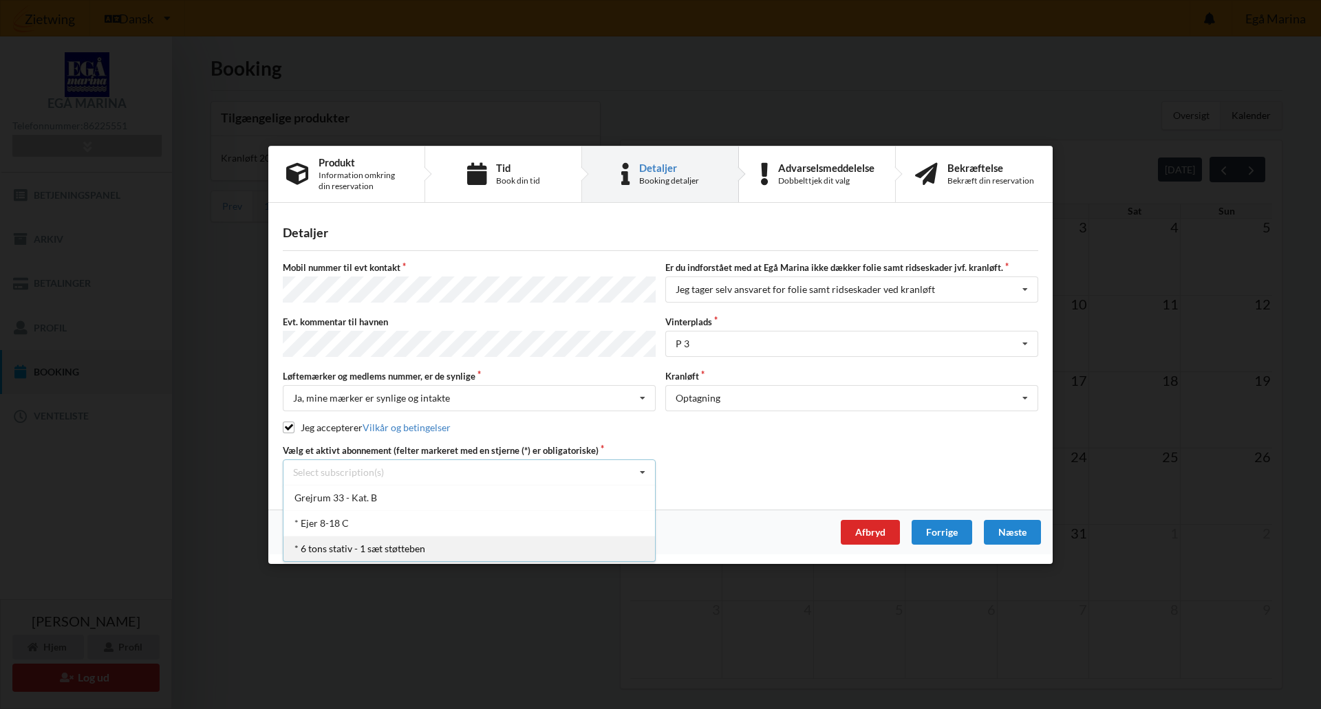
click at [495, 540] on div "* 6 tons stativ - 1 sæt støtteben" at bounding box center [468, 547] width 371 height 25
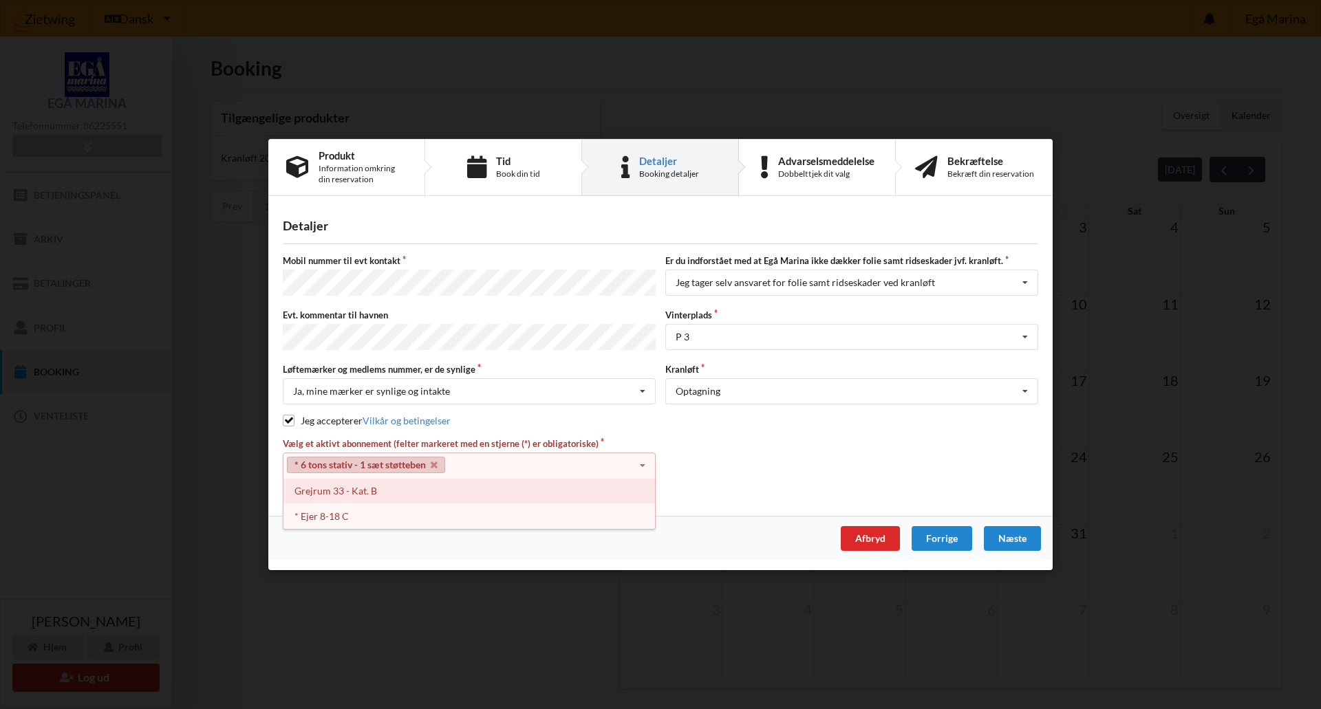
click at [423, 488] on div "Grejrum 33 - Kat. B" at bounding box center [468, 490] width 371 height 25
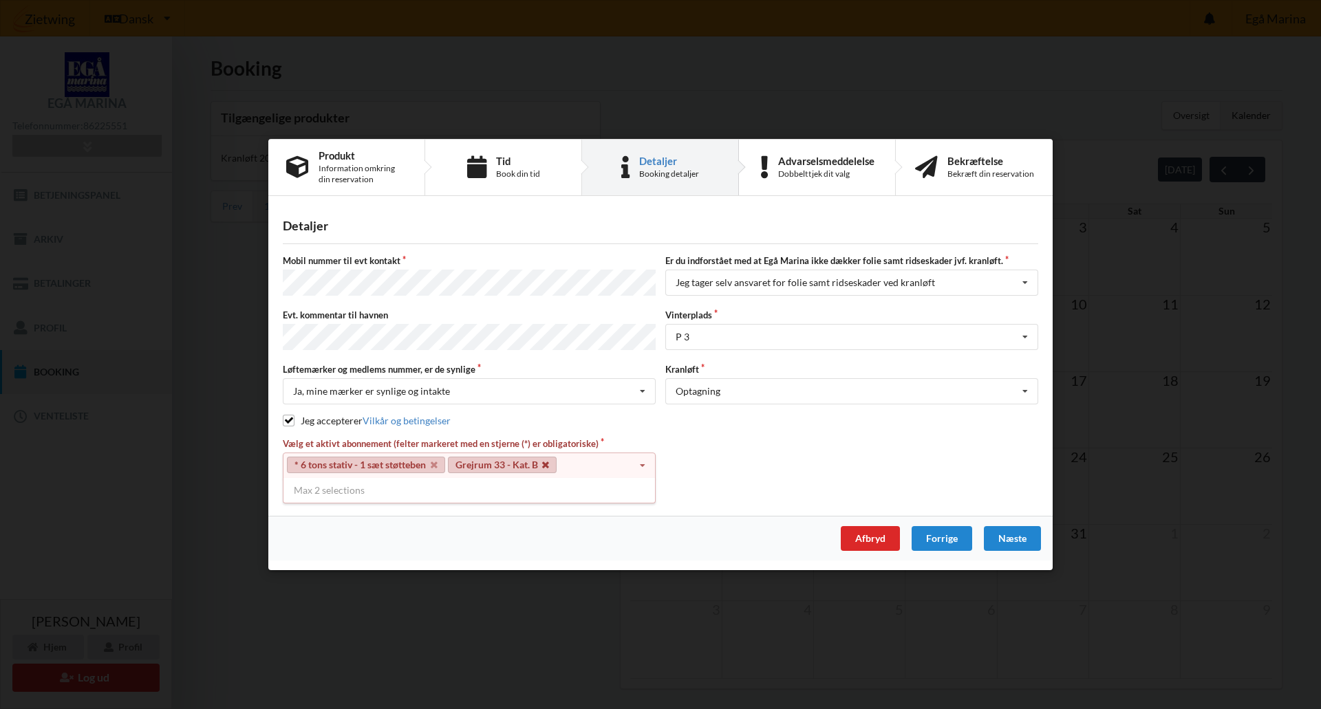
click at [549, 461] on icon at bounding box center [545, 465] width 7 height 9
click at [439, 457] on link "* 6 tons stativ - 1 sæt støtteben" at bounding box center [366, 465] width 158 height 17
click at [435, 462] on icon at bounding box center [434, 465] width 7 height 9
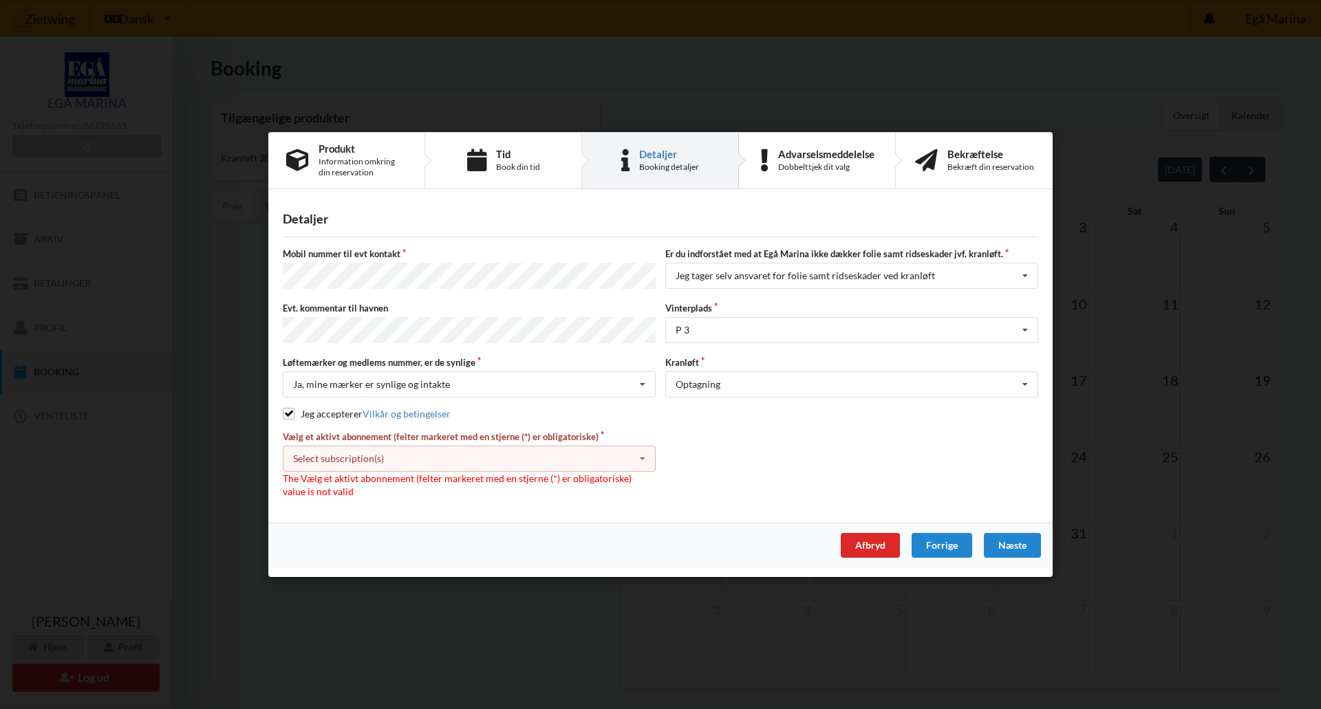
click at [449, 460] on div "Select subscription(s) Grejrum 33 - Kat. B * Ejer 8-18 C * 6 tons stativ - 1 sæ…" at bounding box center [469, 459] width 373 height 26
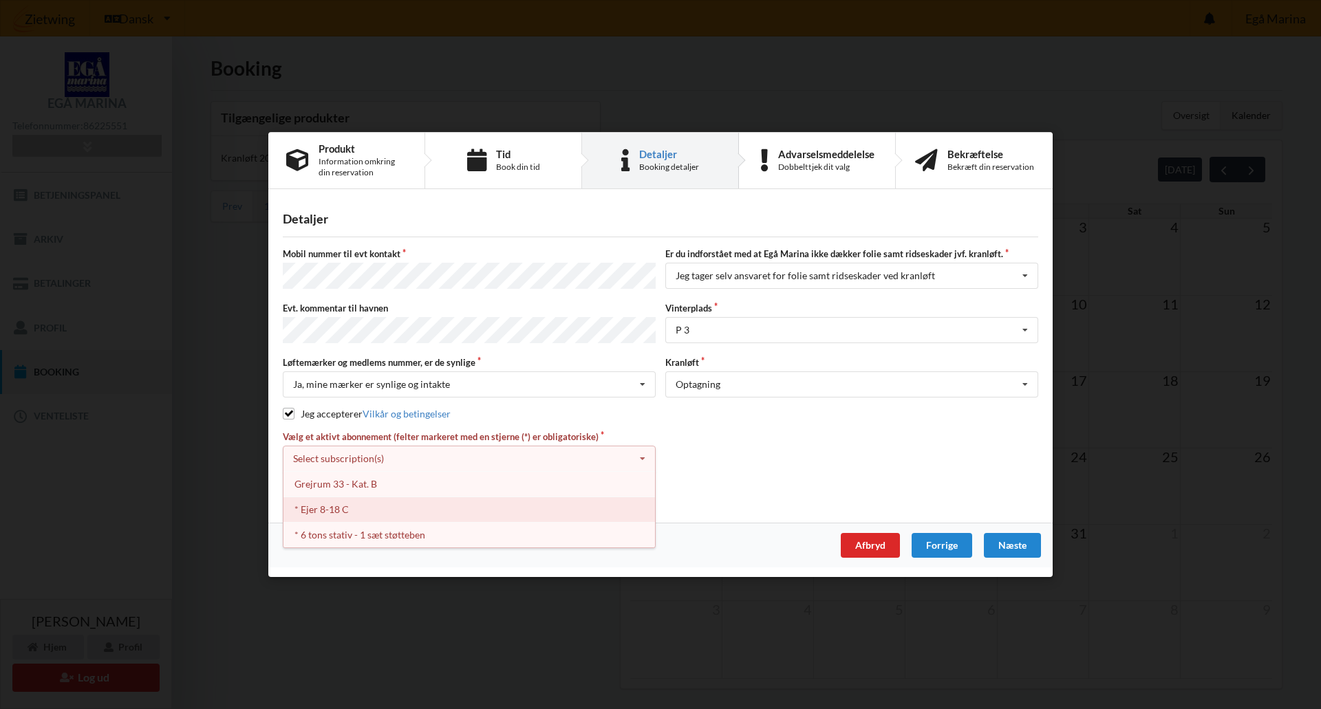
click at [402, 508] on div "* Ejer 8-18 C" at bounding box center [468, 509] width 371 height 25
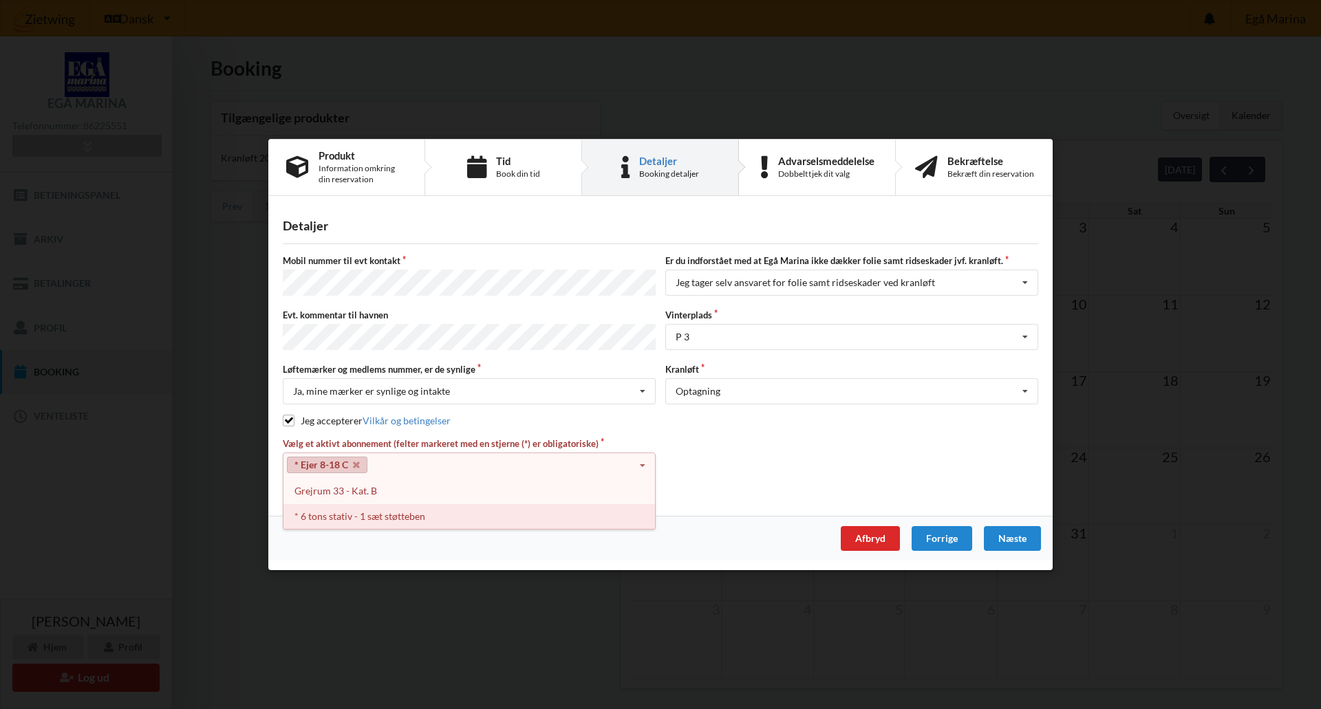
click at [484, 514] on div "* 6 tons stativ - 1 sæt støtteben" at bounding box center [468, 516] width 371 height 25
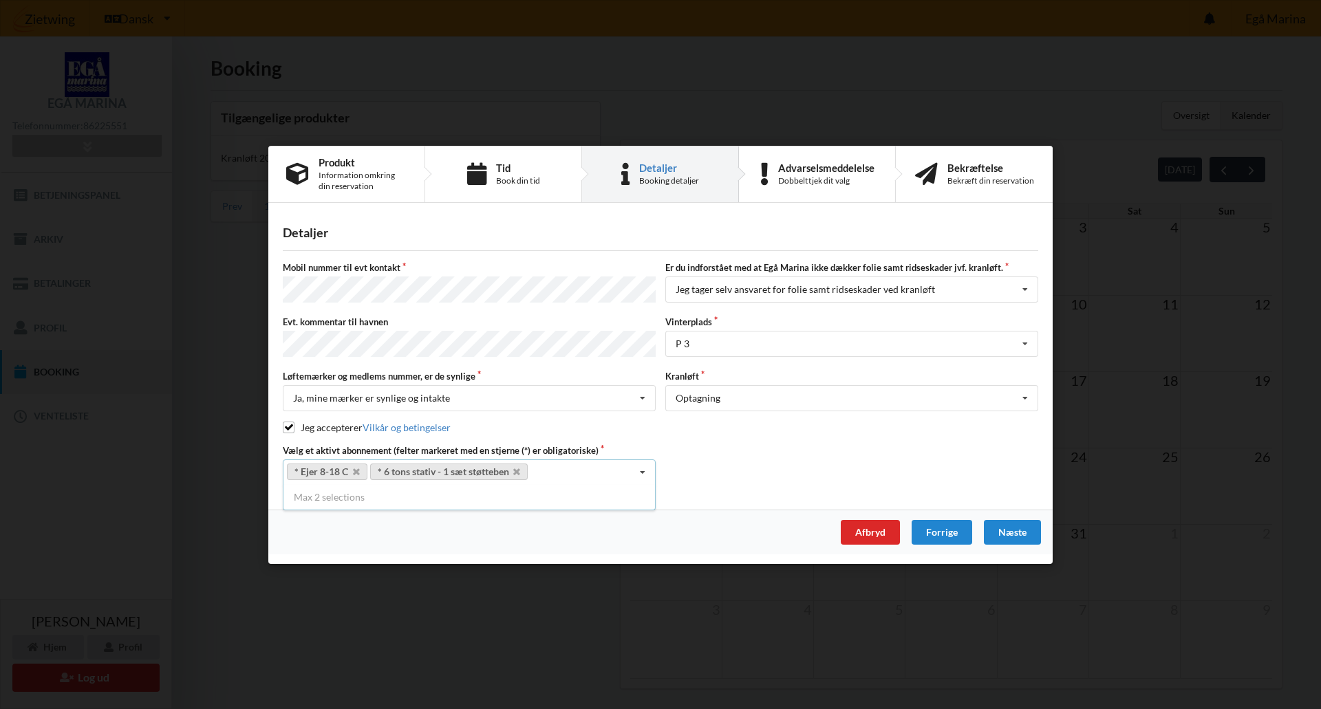
click at [779, 455] on div "Vælg et aktivt abonnement (felter markeret med en stjerne (*) er obligatoriske)…" at bounding box center [660, 464] width 765 height 41
click at [1017, 521] on div "Næste" at bounding box center [1012, 531] width 57 height 25
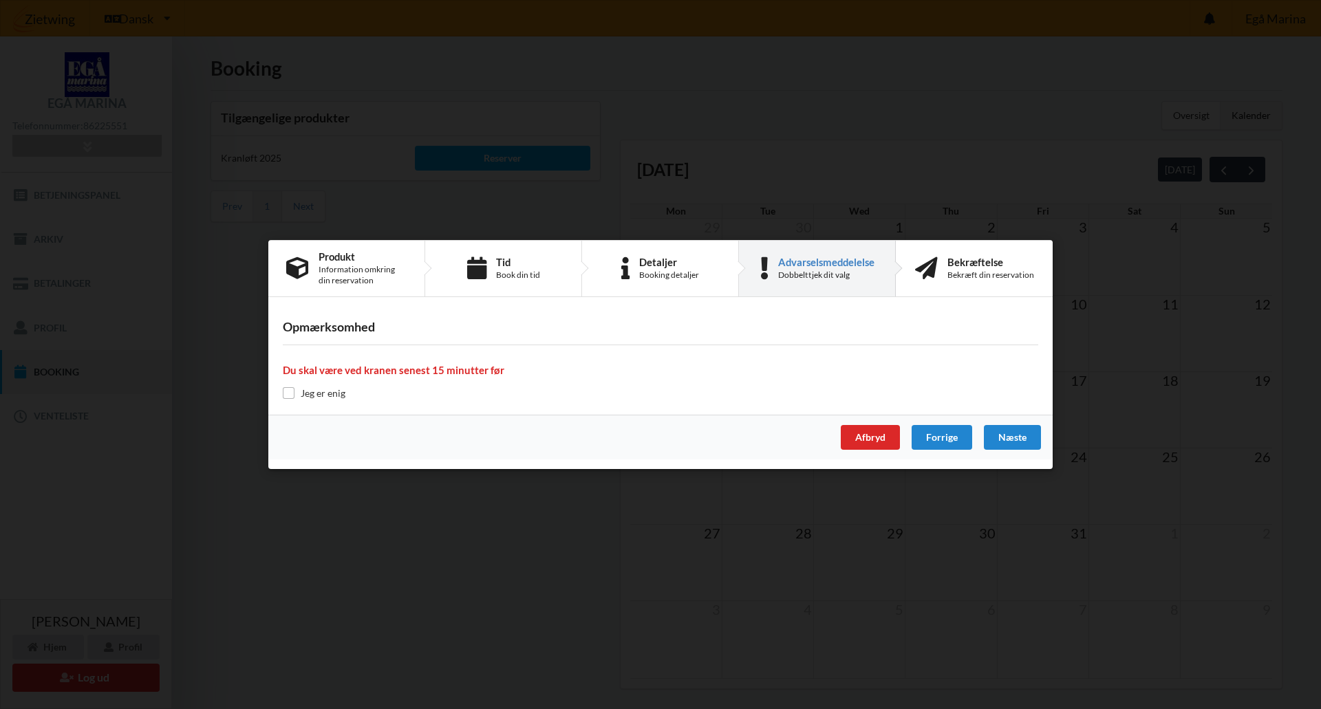
click at [337, 392] on label "Jeg er enig" at bounding box center [314, 393] width 63 height 12
click at [286, 394] on input "checkbox" at bounding box center [289, 393] width 12 height 12
checkbox input "true"
click at [1021, 433] on div "Næste" at bounding box center [1012, 437] width 57 height 25
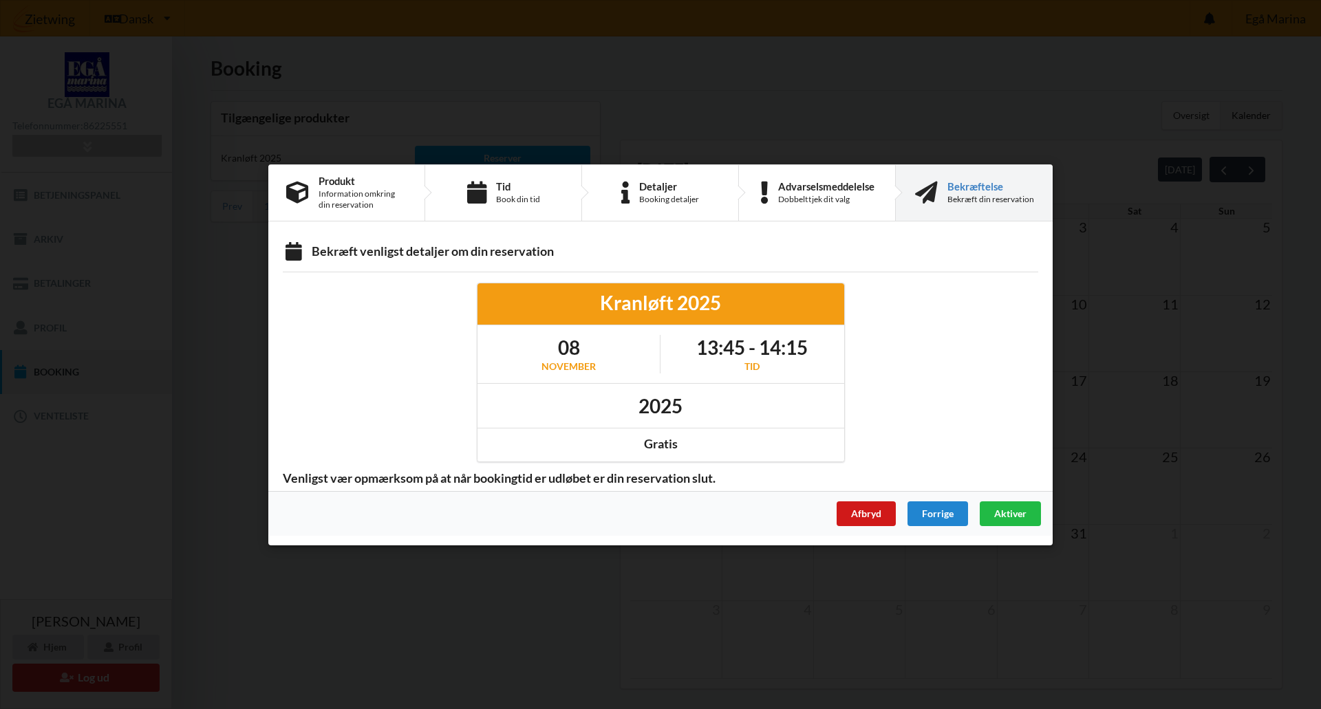
click at [865, 514] on div "Afbryd" at bounding box center [865, 513] width 59 height 25
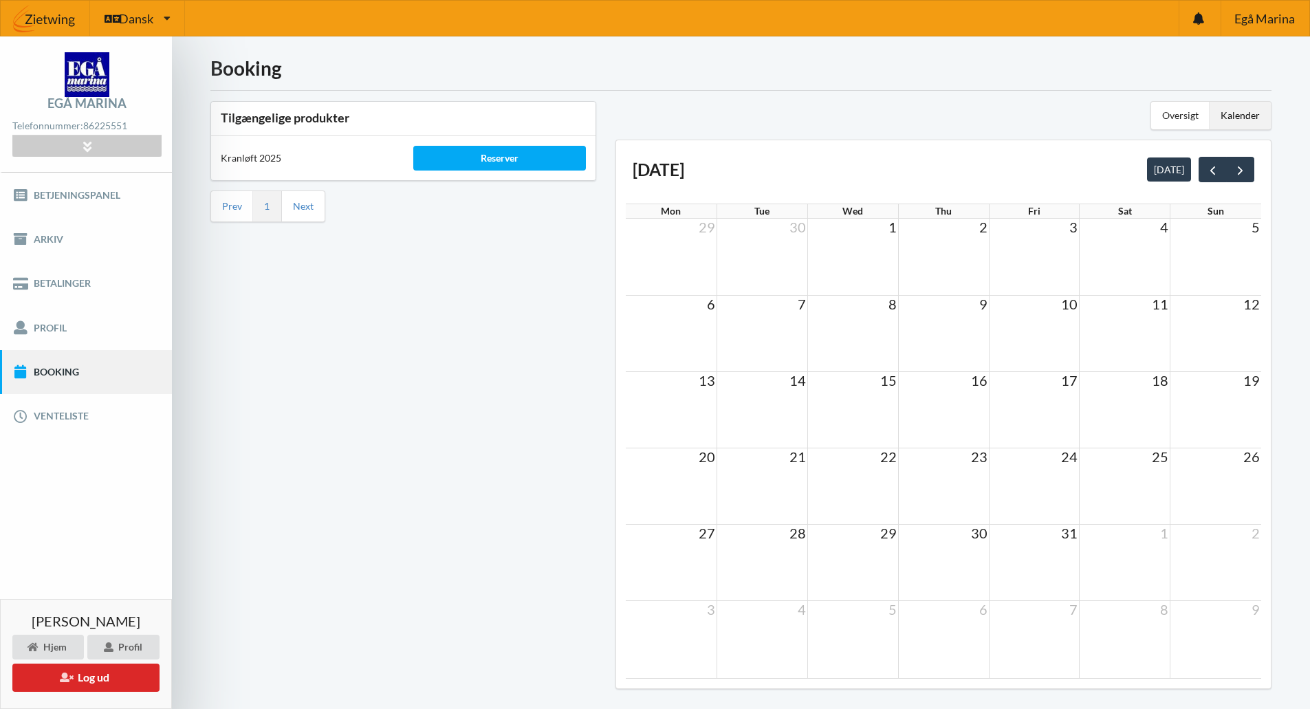
click at [462, 325] on div "Tilgængelige produkter Kranløft 2025 Reserver Prev 1 Next" at bounding box center [403, 399] width 405 height 616
click at [551, 365] on div "Tilgængelige produkter Kranløft 2025 Reserver Prev 1 Next" at bounding box center [403, 399] width 405 height 616
